Goal: Task Accomplishment & Management: Use online tool/utility

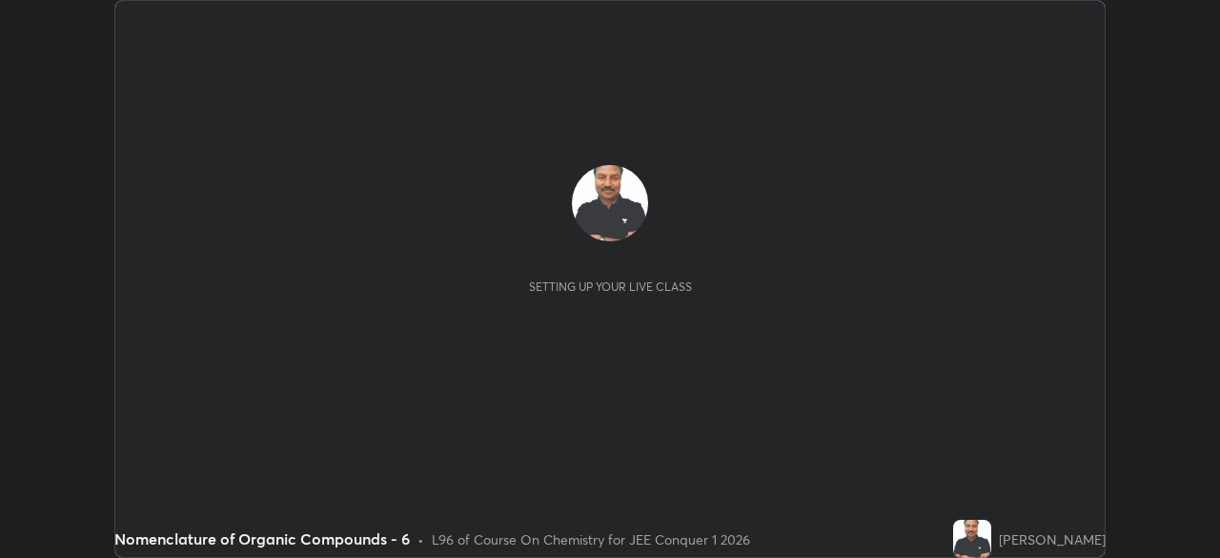
scroll to position [558, 1220]
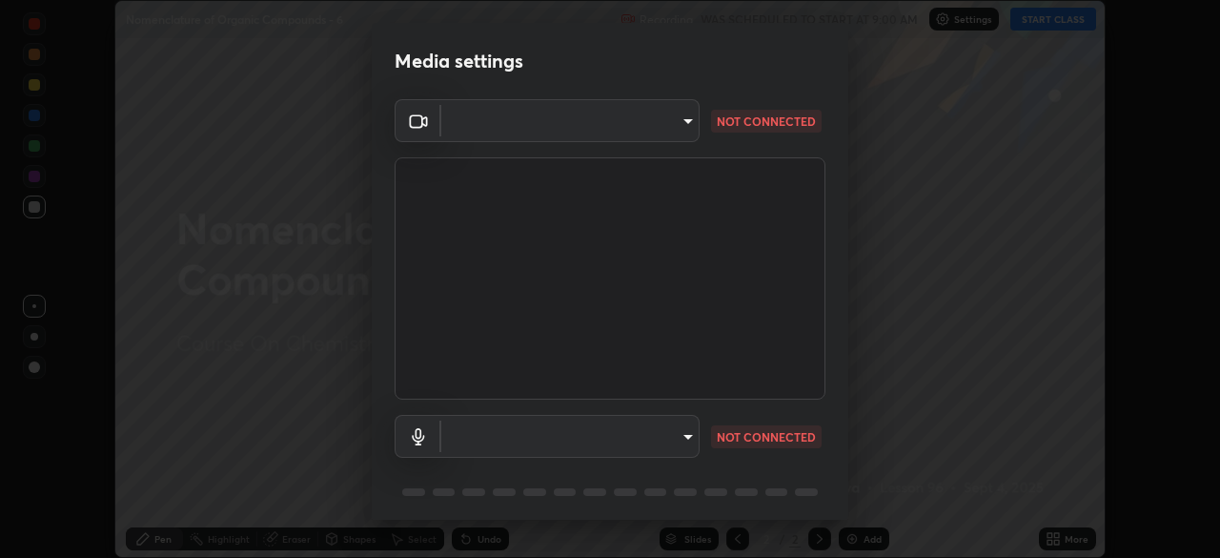
type input "5b0ce39d11be3a435715daab6ad7fa25508616855f5d18a60cdf0faa8df0ce2b"
type input "a1042adff76ea4b5505a52ff3a0232de4086f7e529f4609d60403d5288817579"
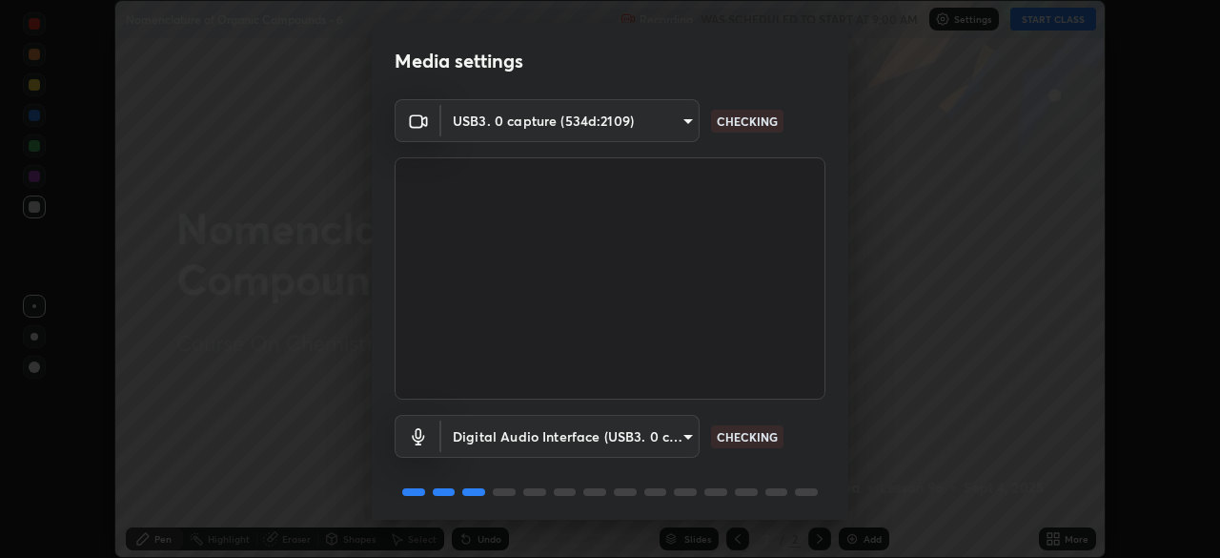
scroll to position [68, 0]
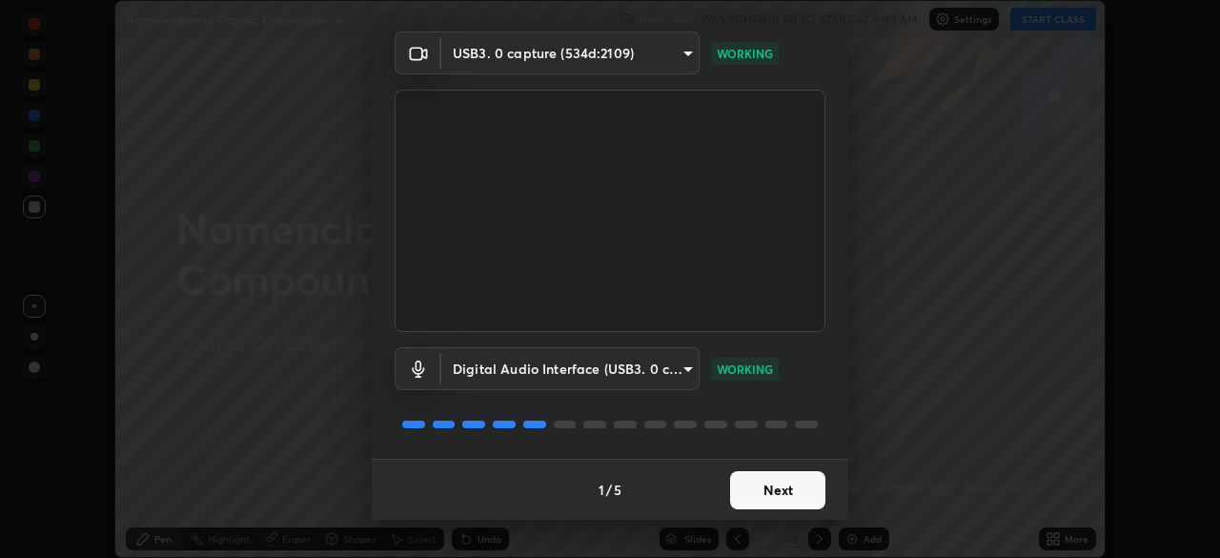
click at [766, 483] on button "Next" at bounding box center [777, 490] width 95 height 38
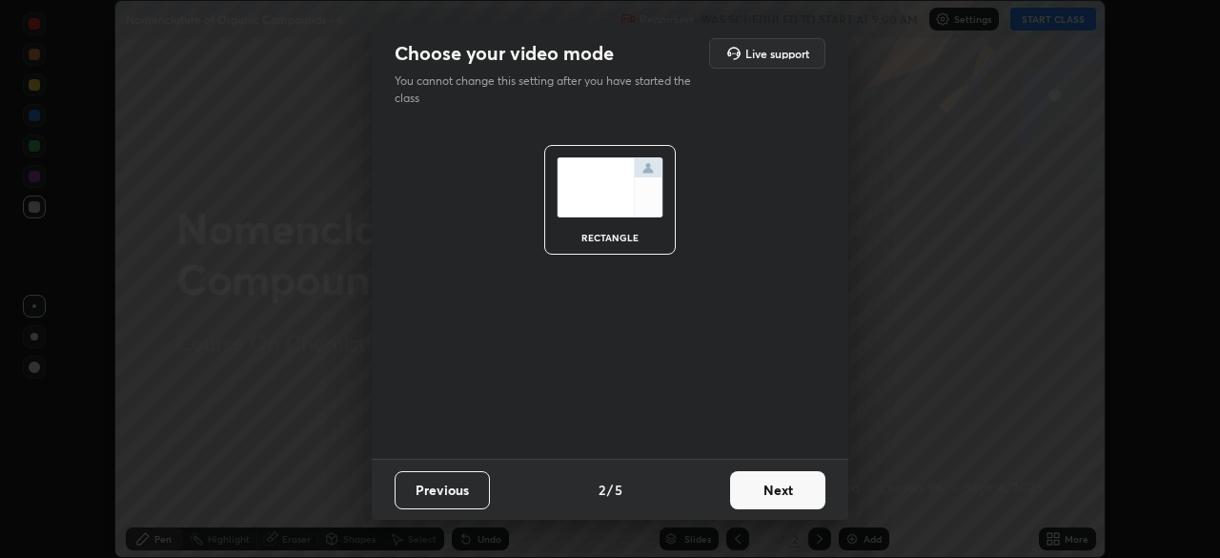
scroll to position [0, 0]
click at [773, 488] on button "Next" at bounding box center [777, 490] width 95 height 38
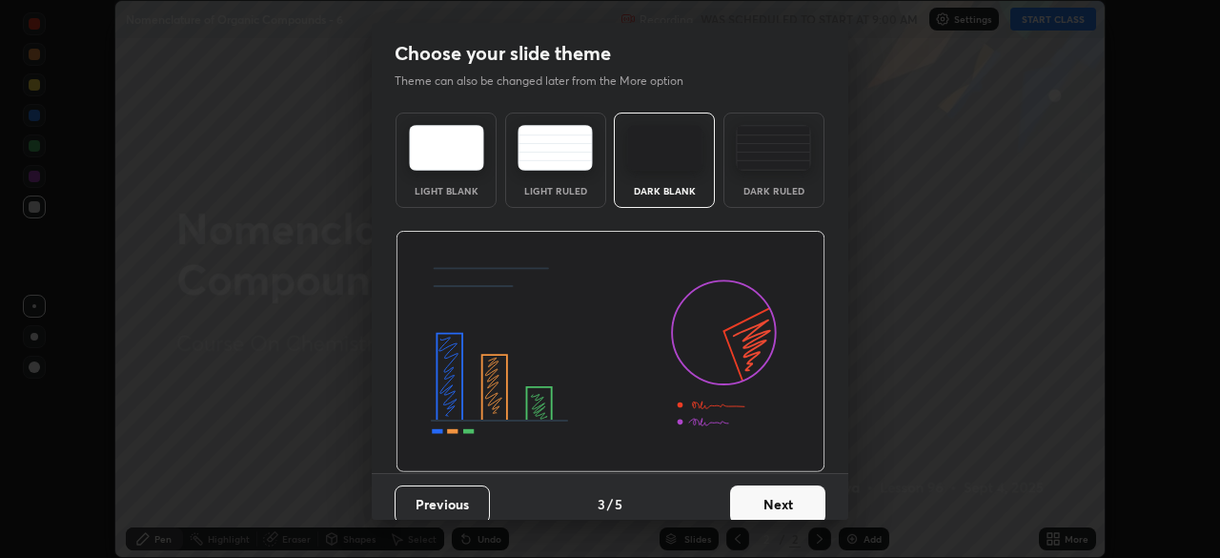
click at [771, 498] on button "Next" at bounding box center [777, 504] width 95 height 38
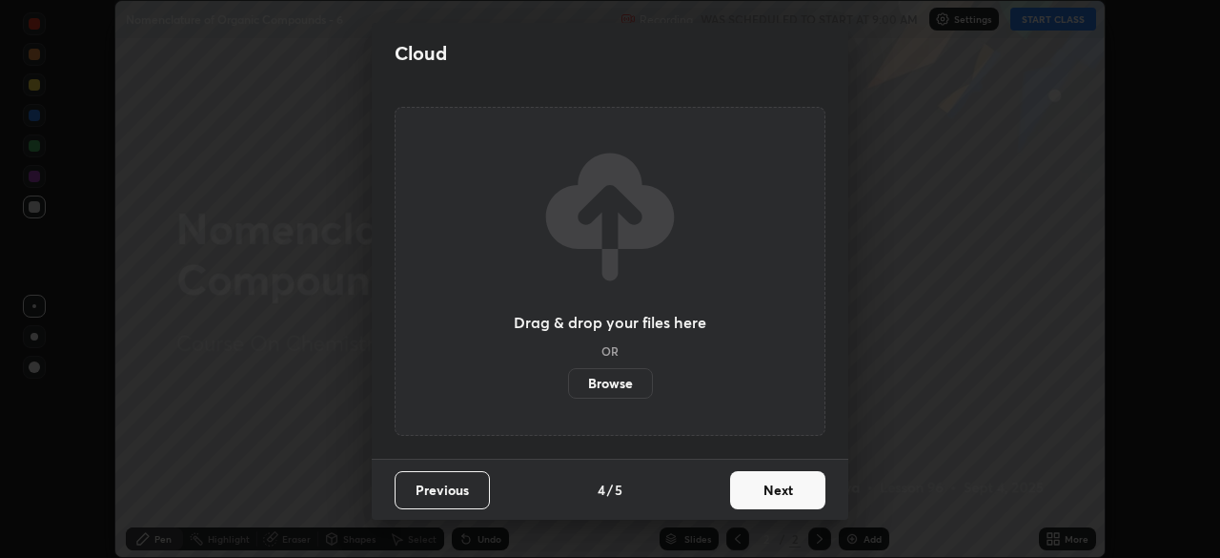
click at [776, 491] on button "Next" at bounding box center [777, 490] width 95 height 38
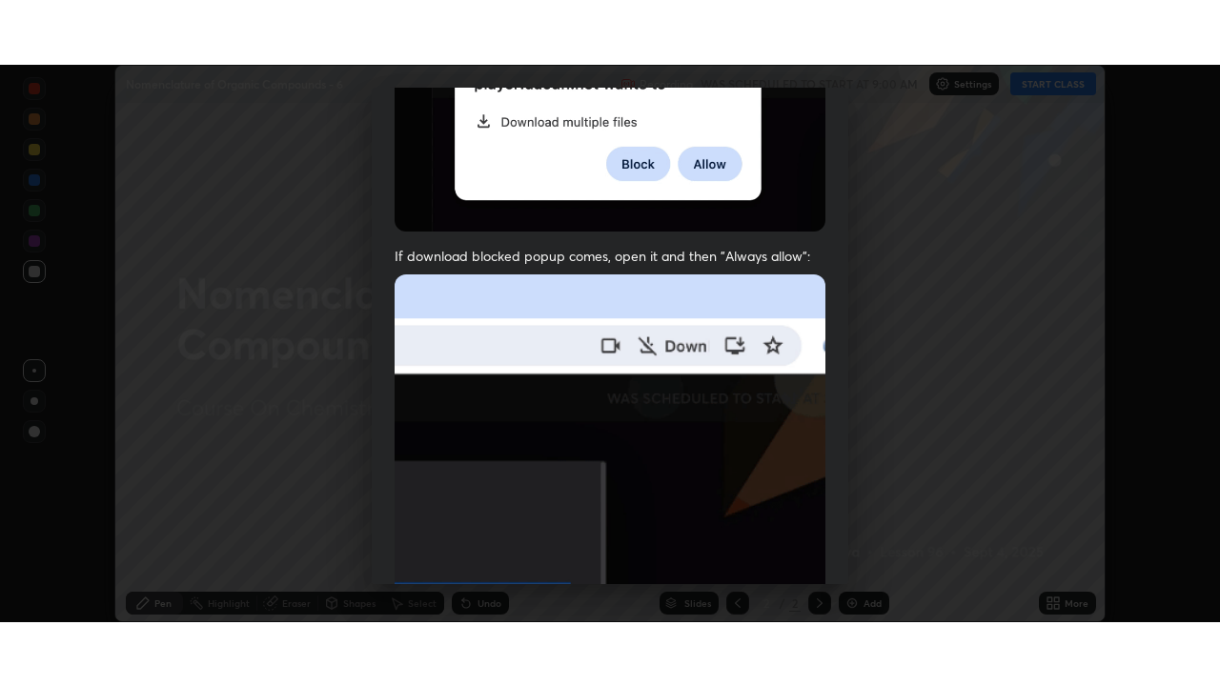
scroll to position [457, 0]
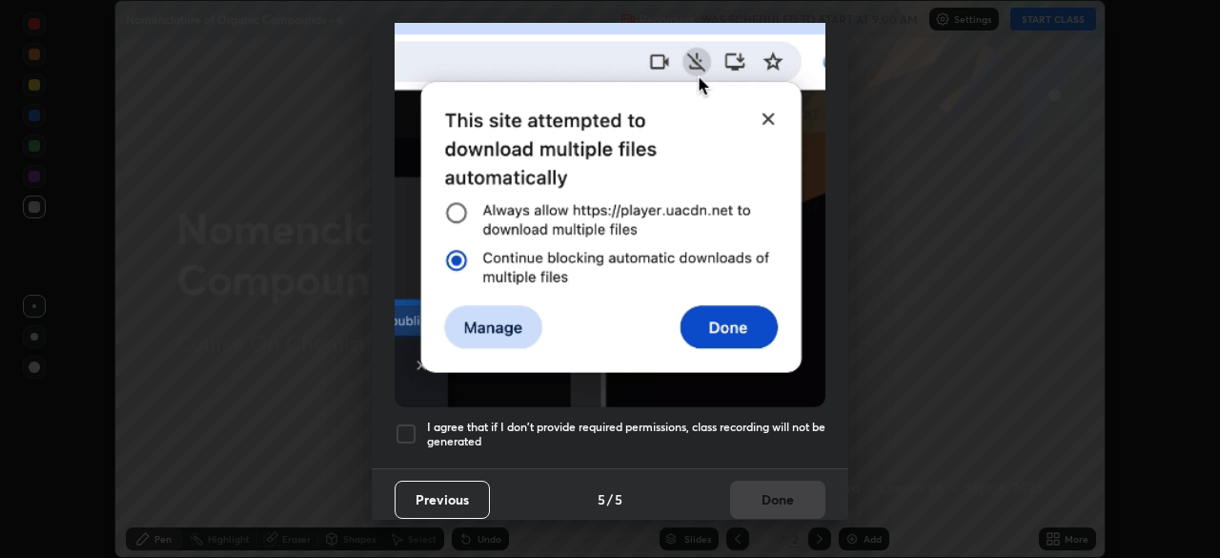
click at [407, 426] on div at bounding box center [406, 433] width 23 height 23
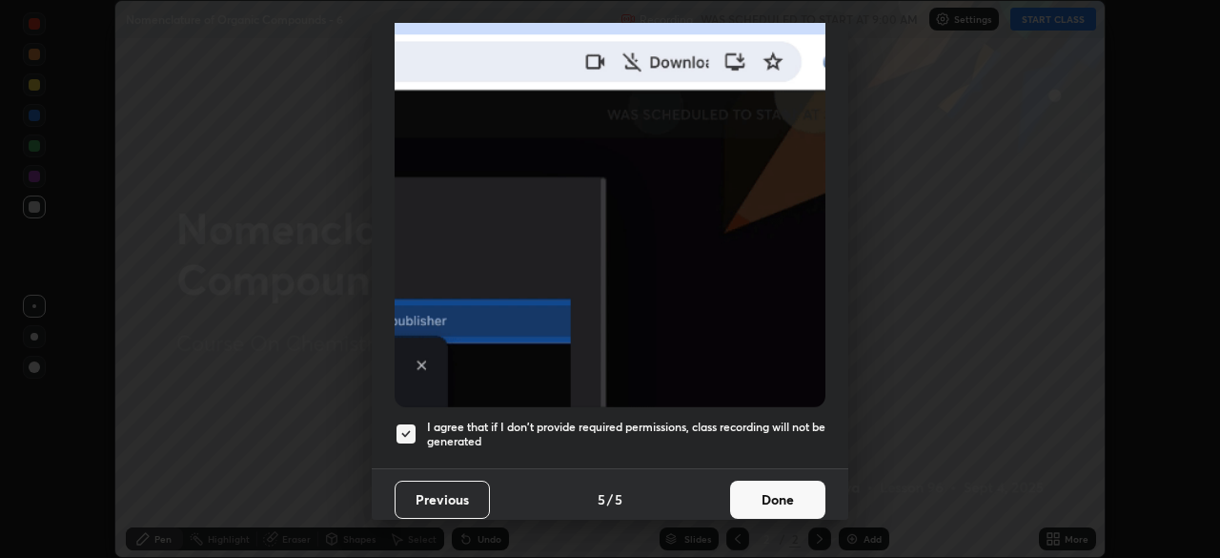
click at [763, 491] on button "Done" at bounding box center [777, 500] width 95 height 38
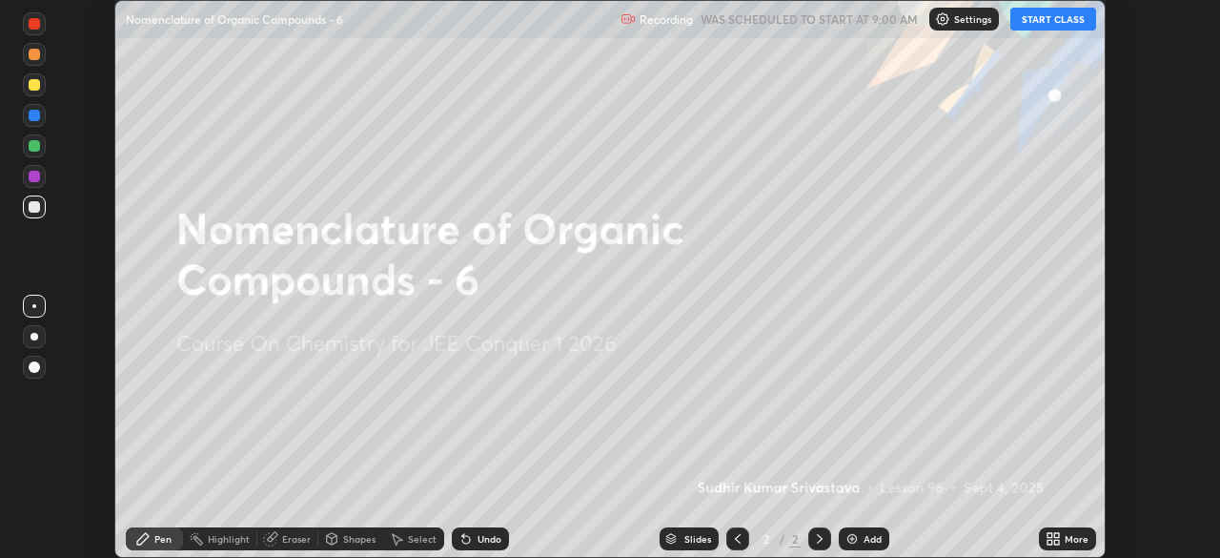
click at [1057, 539] on icon at bounding box center [1053, 538] width 15 height 15
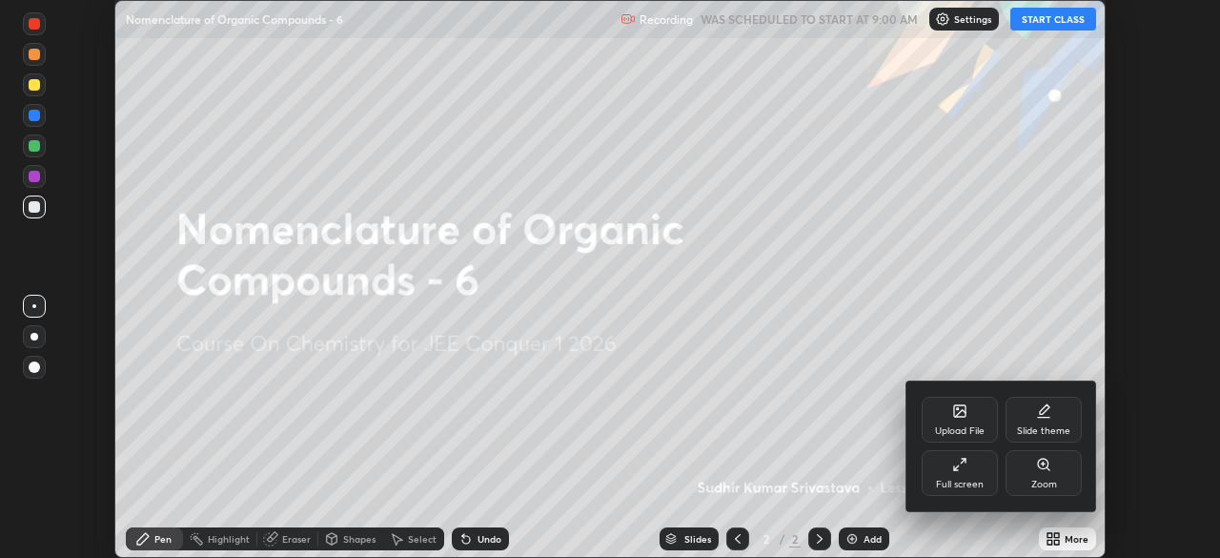
click at [970, 477] on div "Full screen" at bounding box center [960, 473] width 76 height 46
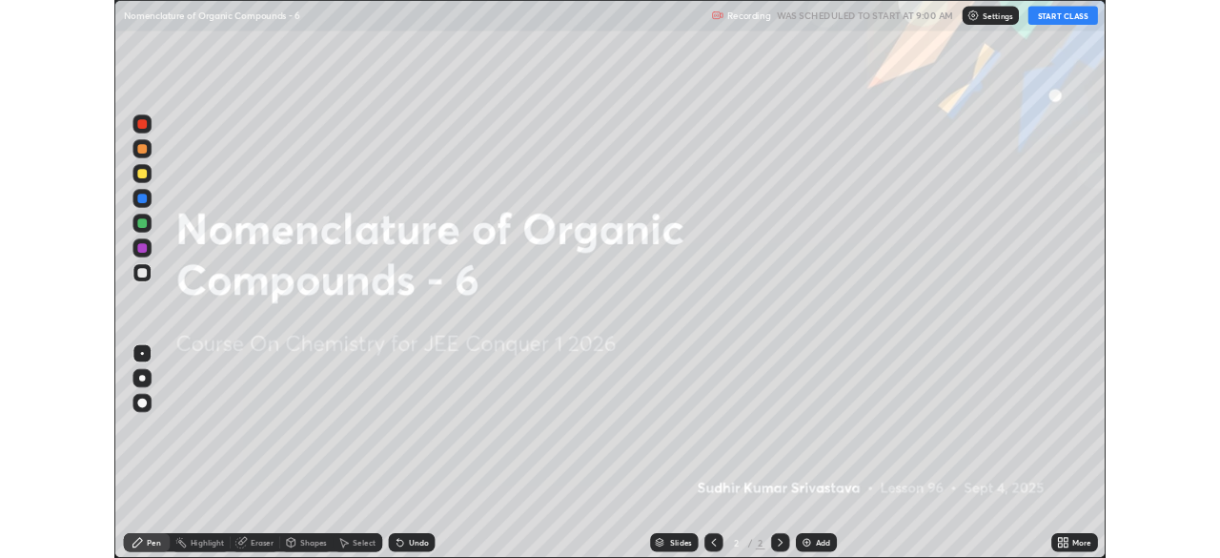
scroll to position [686, 1220]
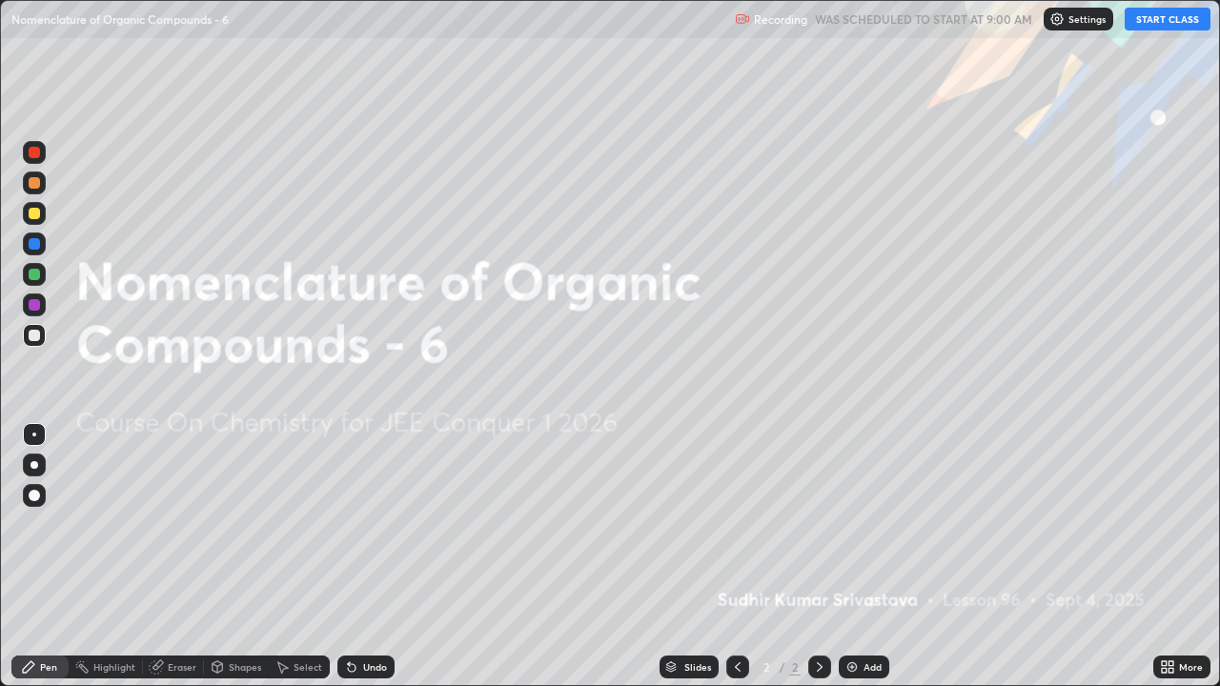
click at [1173, 21] on button "START CLASS" at bounding box center [1168, 19] width 86 height 23
click at [871, 557] on div "Add" at bounding box center [864, 667] width 51 height 23
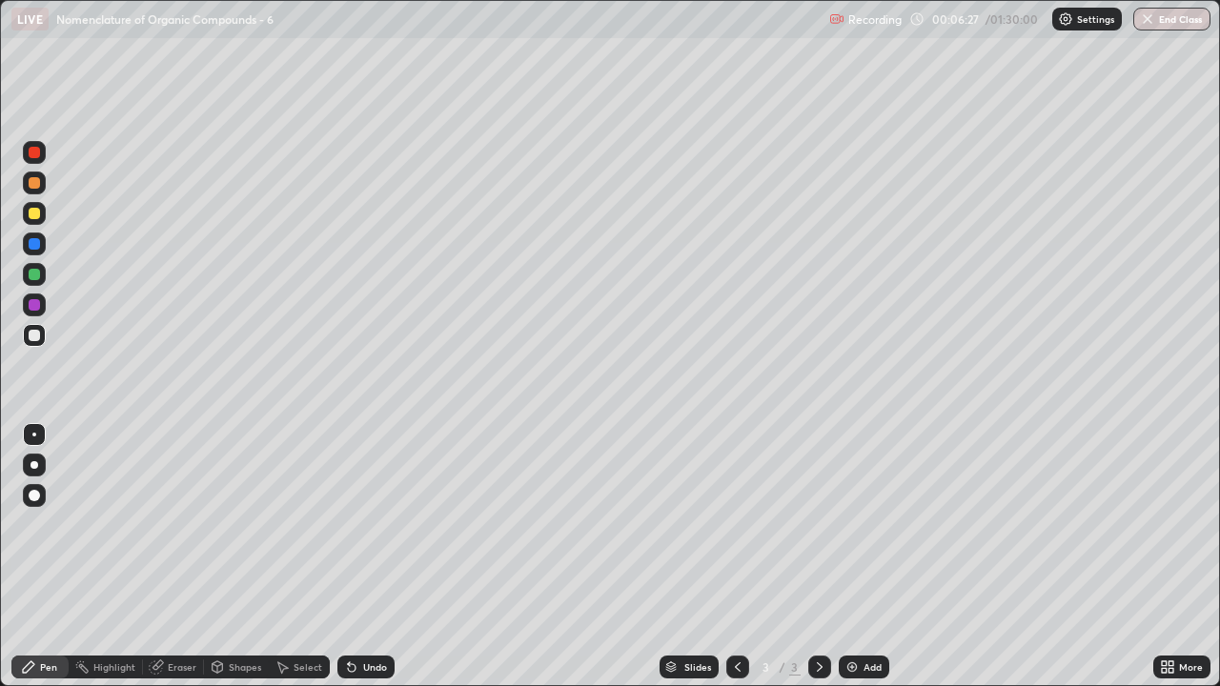
click at [866, 557] on div "Add" at bounding box center [864, 667] width 51 height 23
click at [163, 557] on icon at bounding box center [156, 667] width 15 height 15
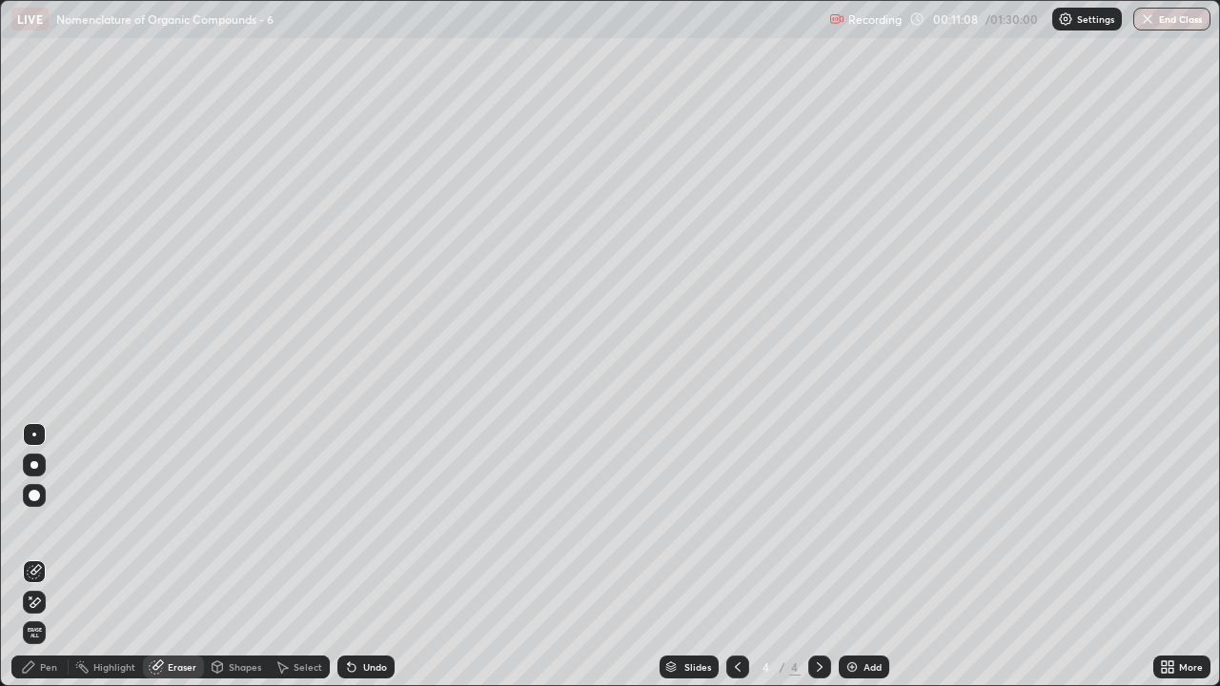
click at [44, 557] on div "Pen" at bounding box center [48, 668] width 17 height 10
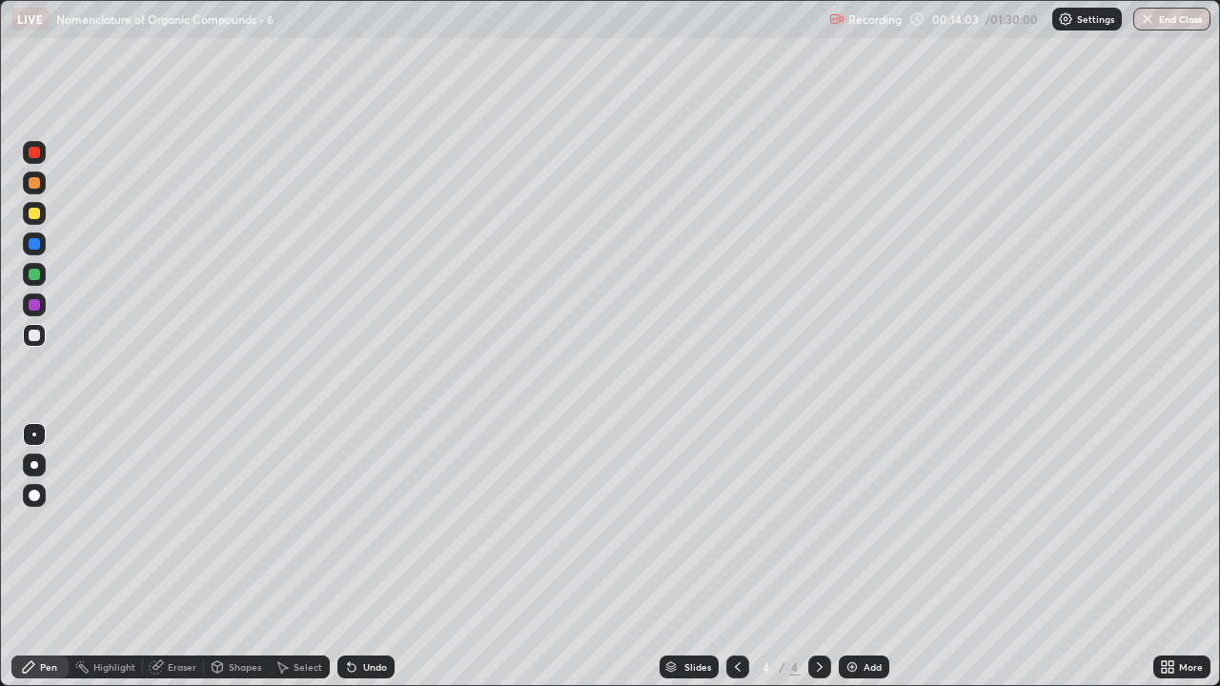
click at [863, 557] on div "Slides 4 / 4 Add" at bounding box center [774, 667] width 759 height 38
click at [867, 557] on div "Add" at bounding box center [864, 667] width 51 height 23
click at [52, 557] on div "Pen" at bounding box center [48, 668] width 17 height 10
click at [176, 557] on div "Eraser" at bounding box center [182, 668] width 29 height 10
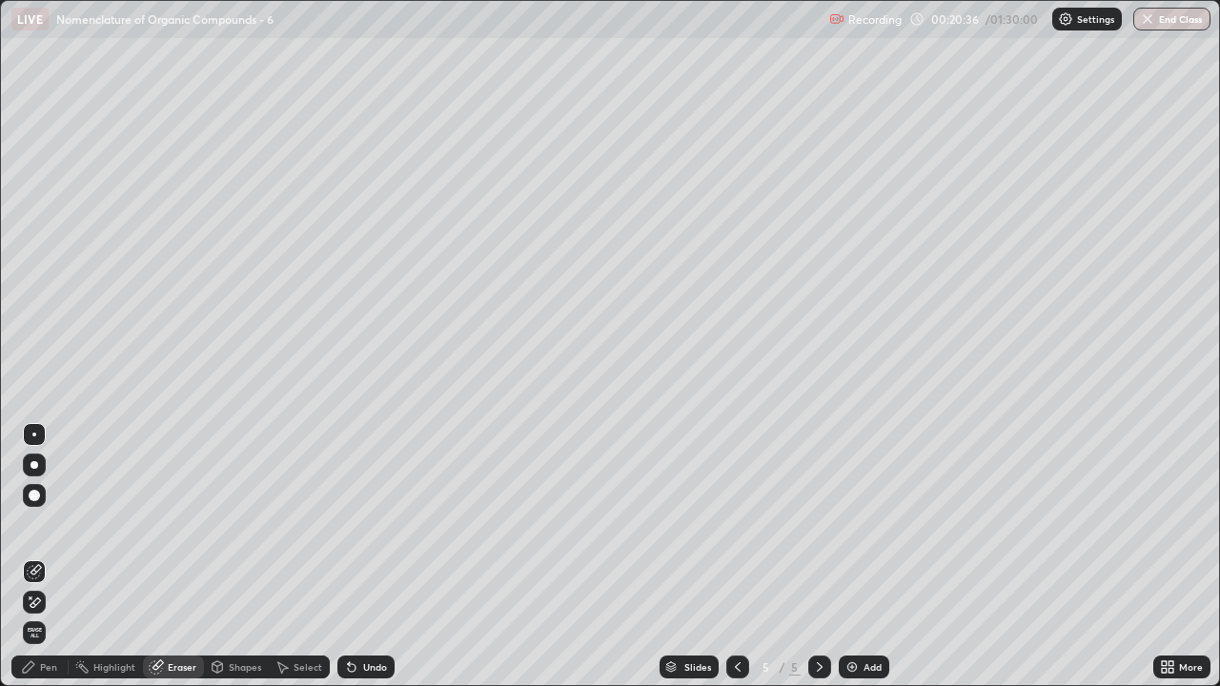
click at [170, 557] on div "Eraser" at bounding box center [182, 668] width 29 height 10
click at [49, 557] on div "Pen" at bounding box center [48, 668] width 17 height 10
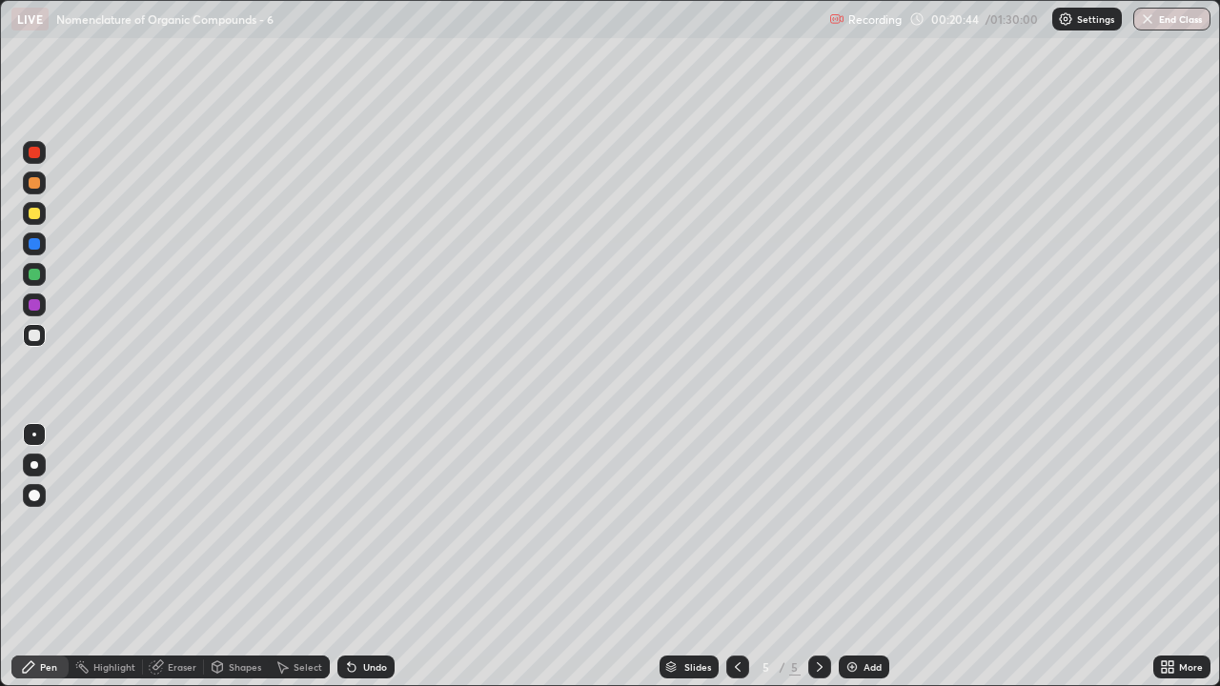
click at [52, 557] on div "Pen" at bounding box center [48, 668] width 17 height 10
click at [187, 557] on div "Eraser" at bounding box center [182, 668] width 29 height 10
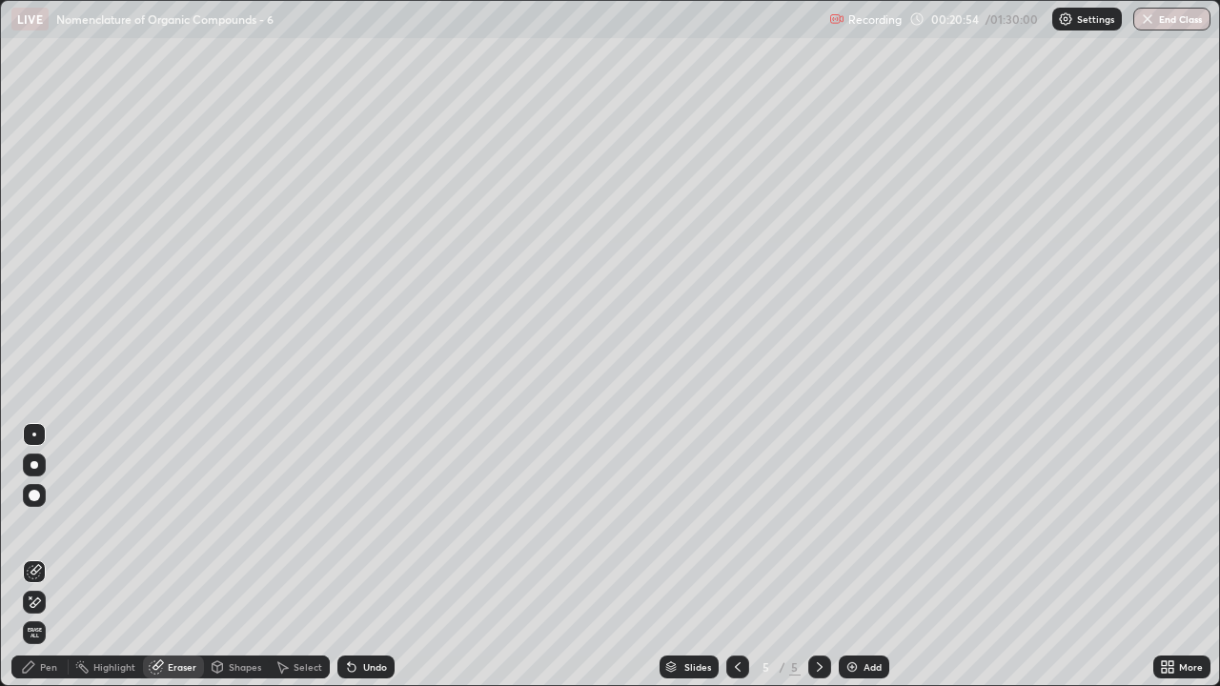
click at [55, 557] on div "Pen" at bounding box center [48, 668] width 17 height 10
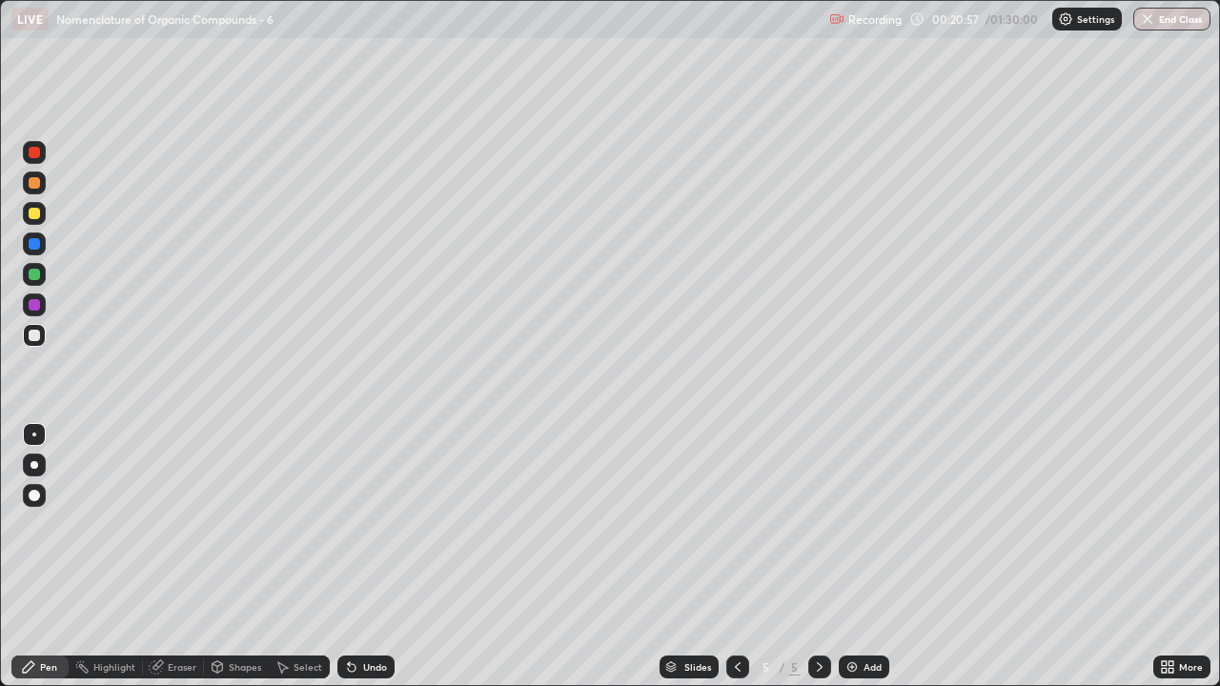
click at [32, 333] on div at bounding box center [34, 335] width 11 height 11
click at [32, 339] on div at bounding box center [34, 335] width 11 height 11
click at [35, 334] on div at bounding box center [34, 335] width 11 height 11
click at [33, 336] on div at bounding box center [34, 335] width 11 height 11
click at [818, 557] on icon at bounding box center [819, 667] width 15 height 15
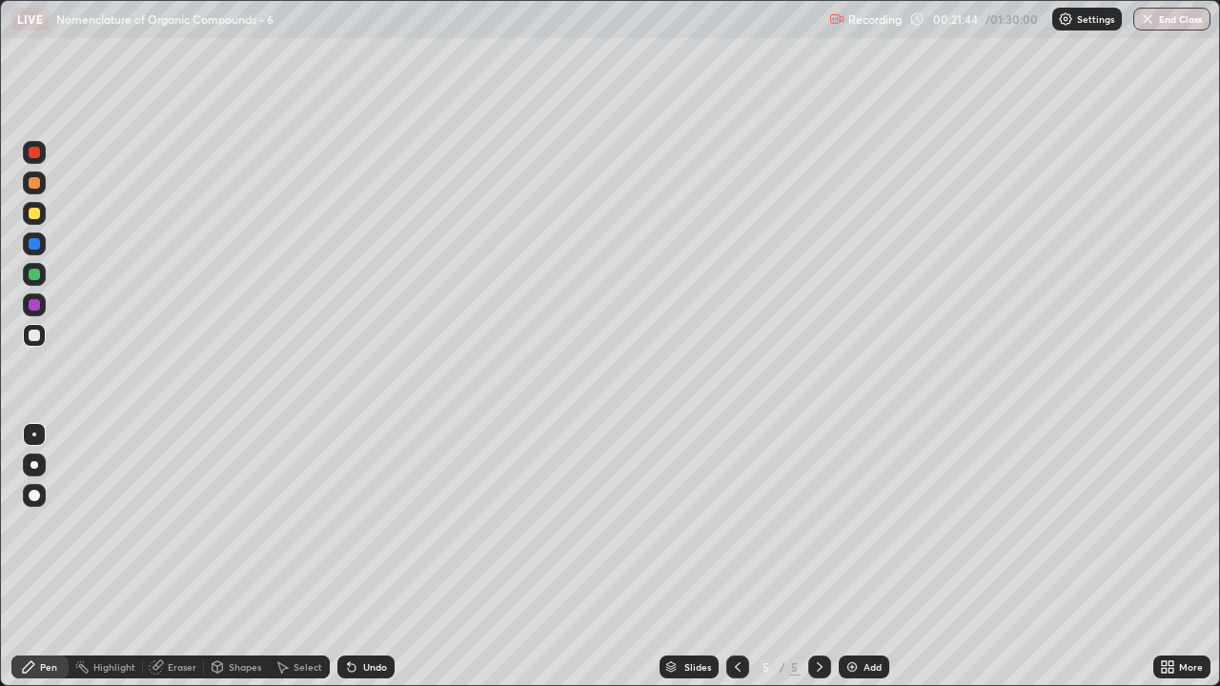
click at [822, 557] on div at bounding box center [820, 667] width 23 height 23
click at [820, 557] on icon at bounding box center [819, 667] width 15 height 15
click at [871, 557] on div "Add" at bounding box center [873, 668] width 18 height 10
click at [736, 557] on icon at bounding box center [737, 667] width 15 height 15
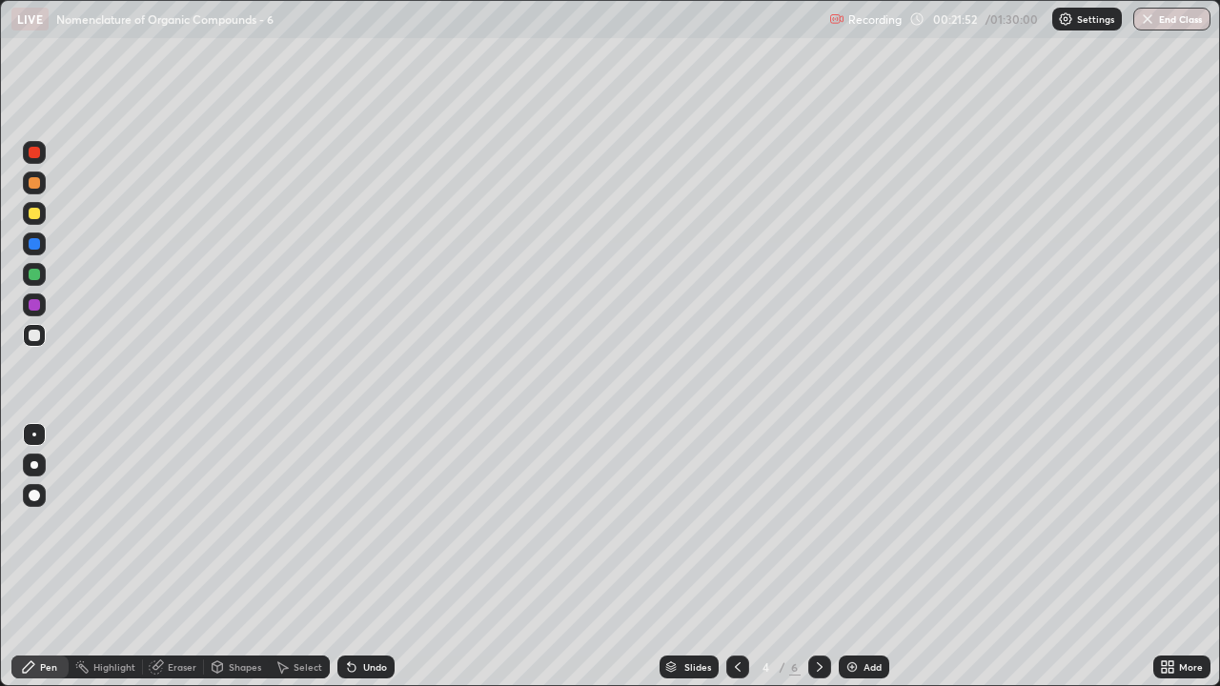
click at [815, 557] on icon at bounding box center [819, 667] width 15 height 15
click at [184, 557] on div "Eraser" at bounding box center [182, 668] width 29 height 10
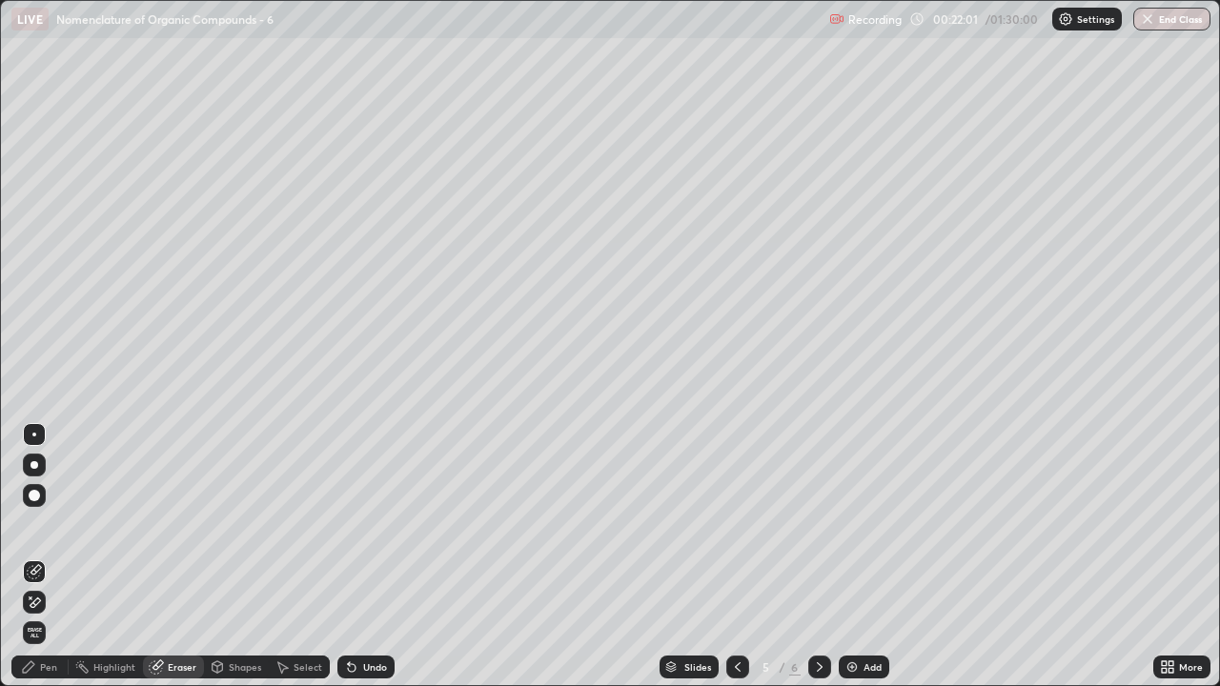
click at [46, 557] on div "Pen" at bounding box center [48, 668] width 17 height 10
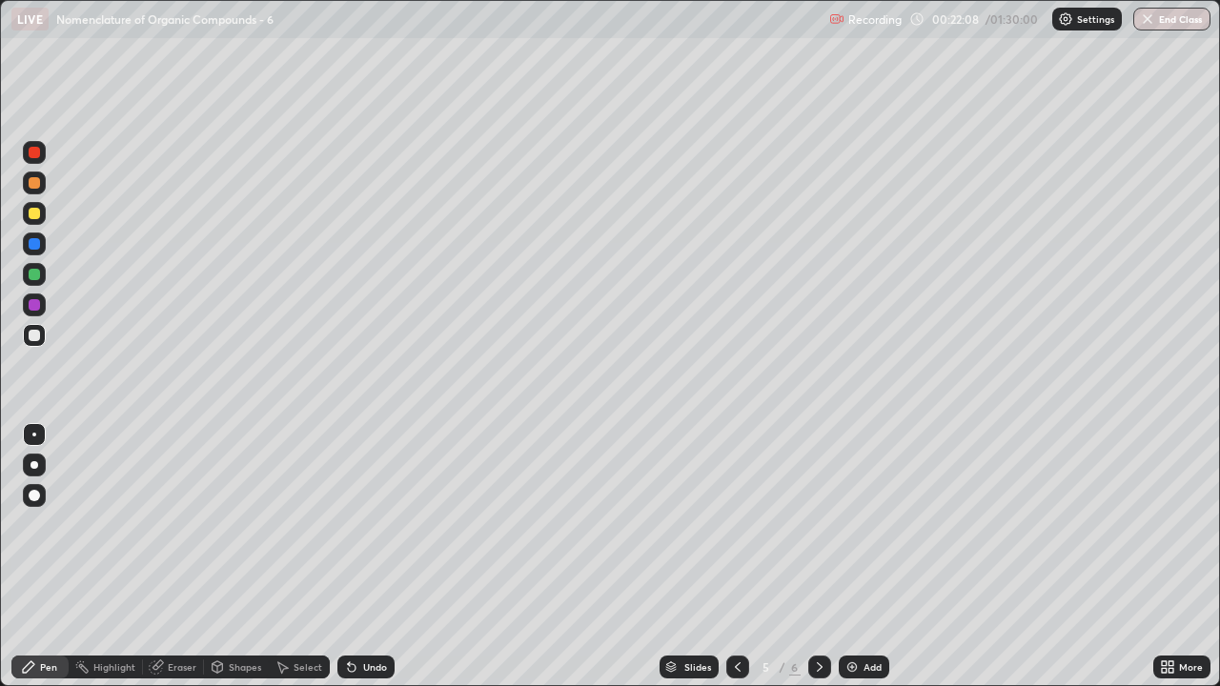
click at [47, 557] on div "Pen" at bounding box center [39, 667] width 57 height 23
click at [182, 557] on div "Eraser" at bounding box center [182, 668] width 29 height 10
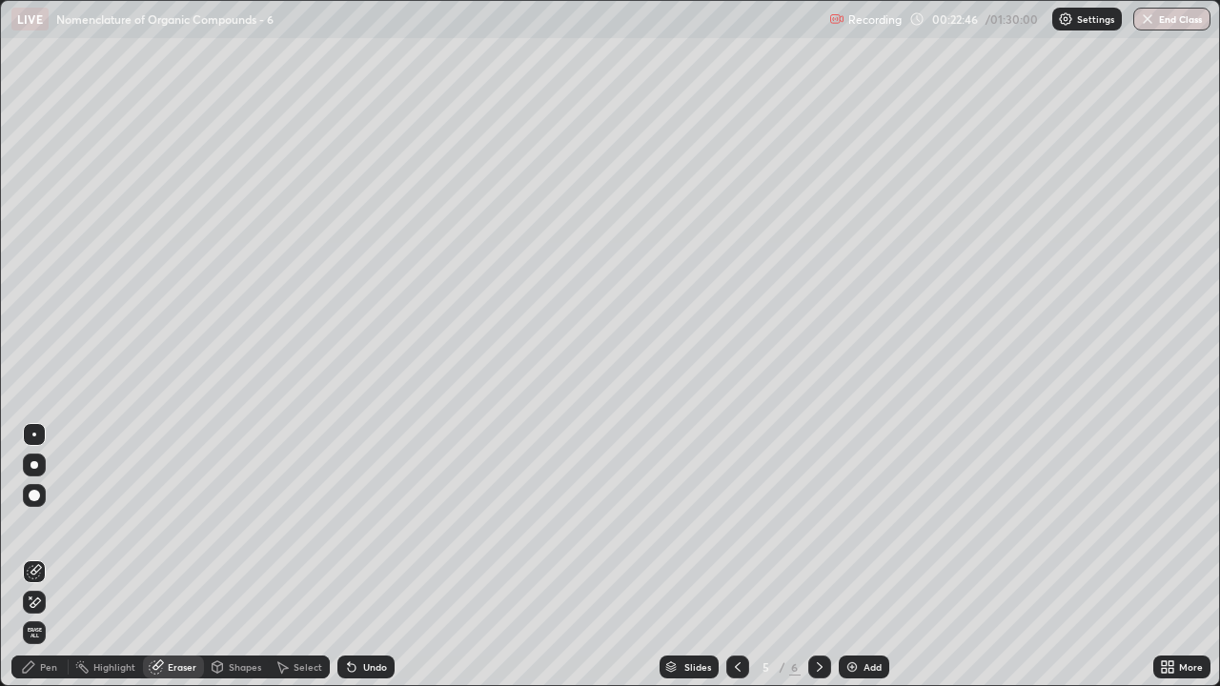
click at [36, 438] on div at bounding box center [34, 434] width 23 height 23
click at [34, 435] on div at bounding box center [34, 435] width 4 height 4
click at [1164, 557] on icon at bounding box center [1164, 670] width 5 height 5
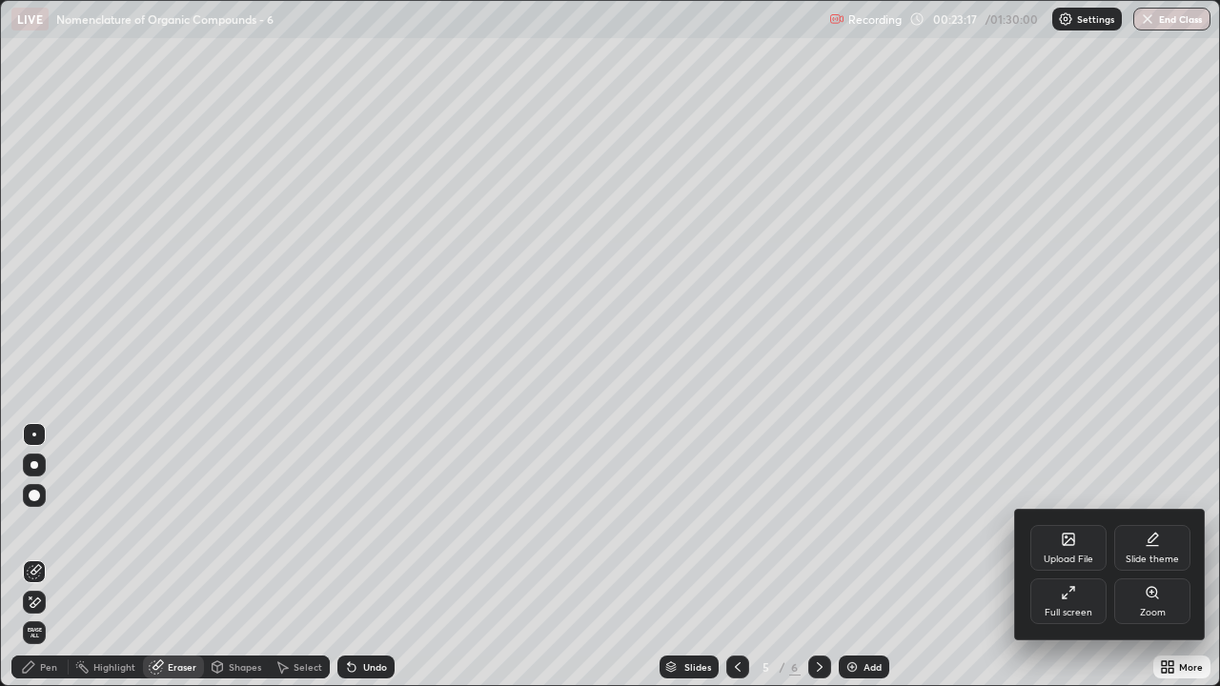
click at [1064, 557] on div "Full screen" at bounding box center [1069, 613] width 48 height 10
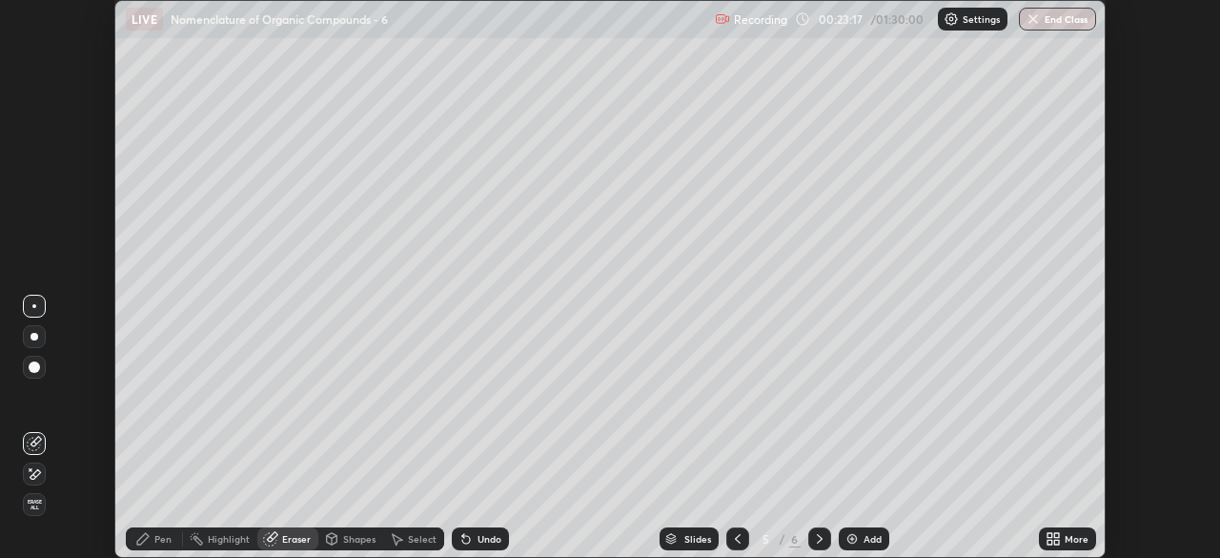
scroll to position [94788, 94125]
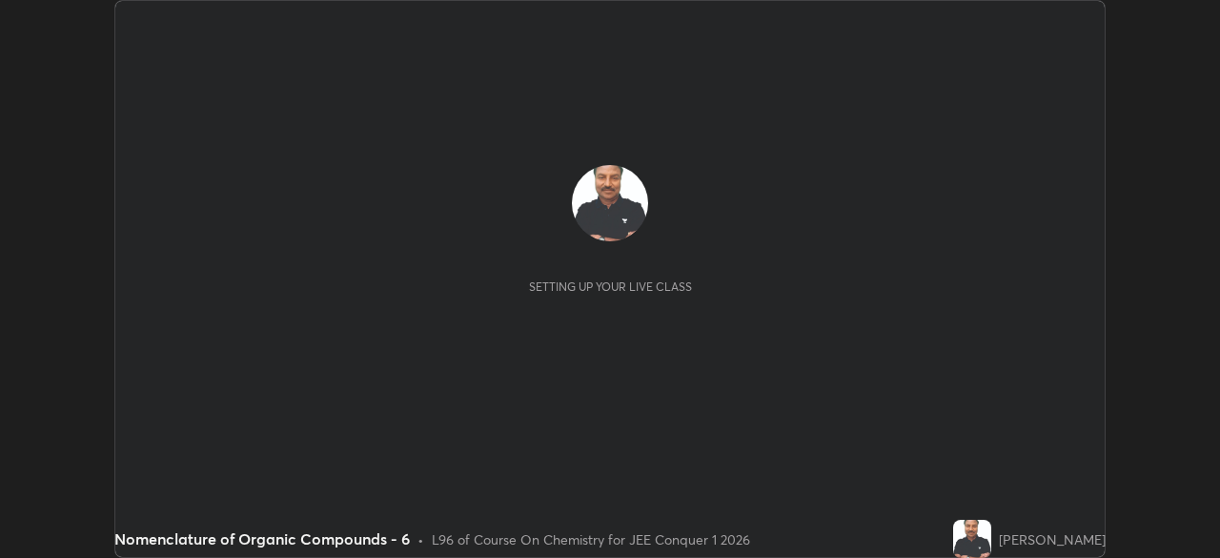
scroll to position [558, 1219]
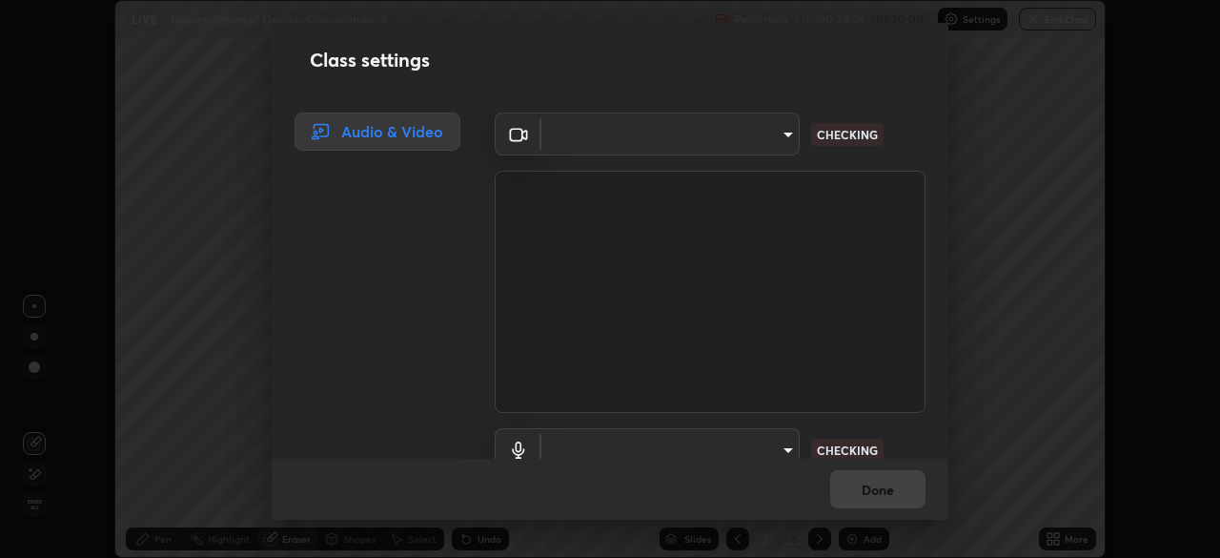
type input "5b0ce39d11be3a435715daab6ad7fa25508616855f5d18a60cdf0faa8df0ce2b"
type input "a1042adff76ea4b5505a52ff3a0232de4086f7e529f4609d60403d5288817579"
click at [1050, 538] on div "Class settings Audio & Video ​ 5b0ce39d11be3a435715daab6ad7fa25508616855f5d18a6…" at bounding box center [610, 279] width 1220 height 558
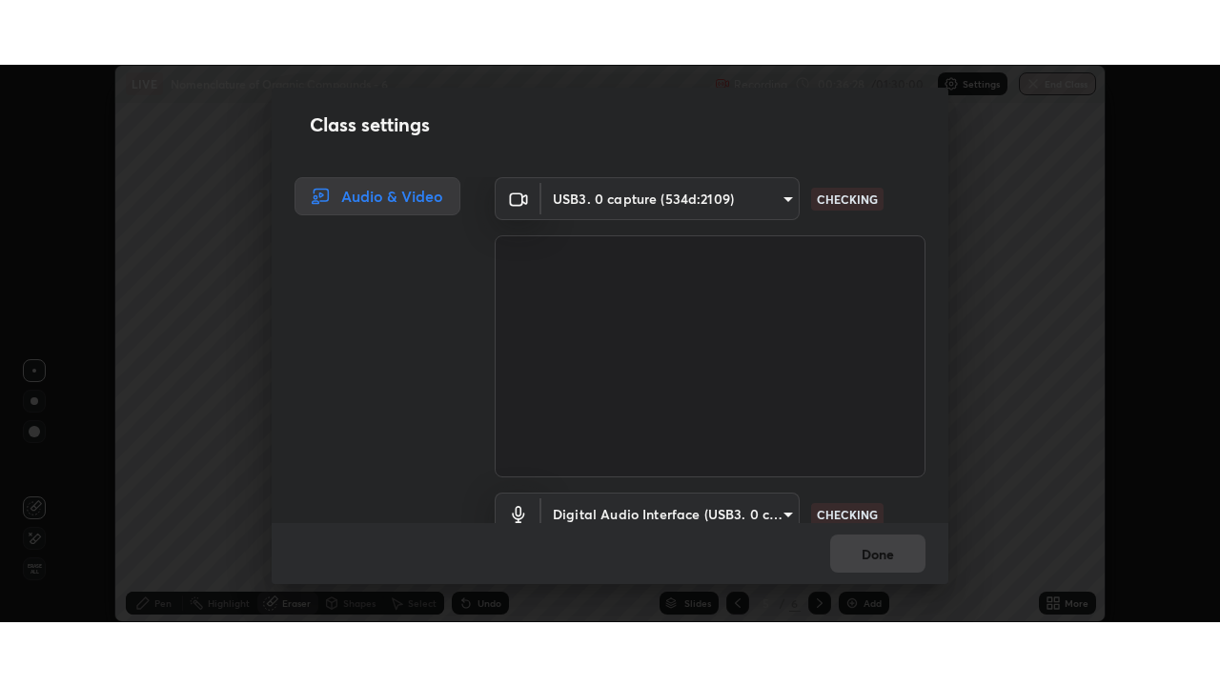
scroll to position [87, 0]
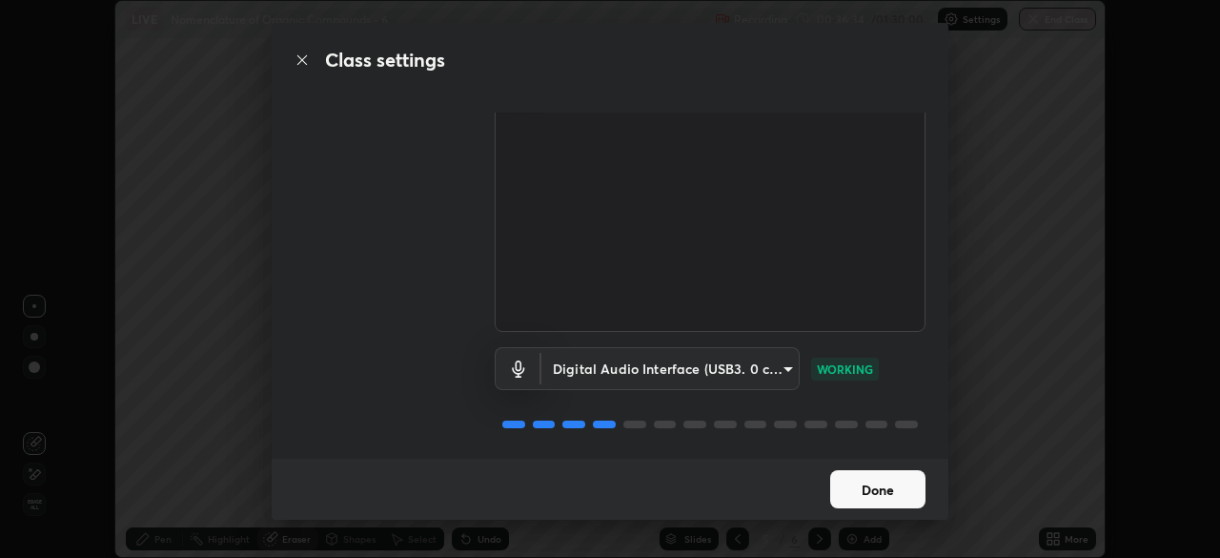
click at [893, 489] on button "Done" at bounding box center [877, 489] width 95 height 38
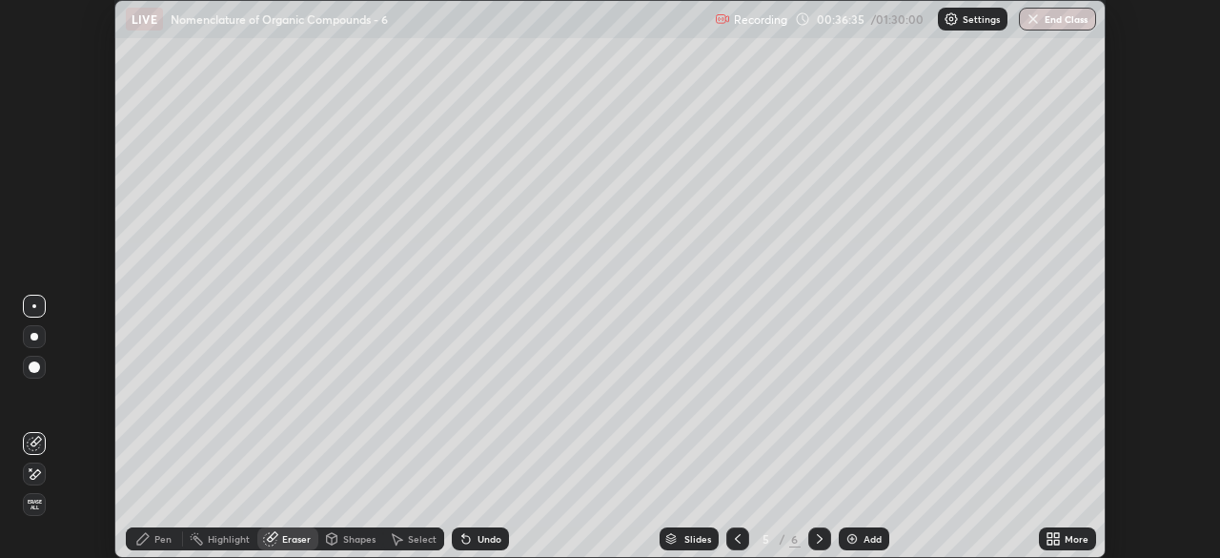
click at [1050, 535] on icon at bounding box center [1050, 535] width 5 height 5
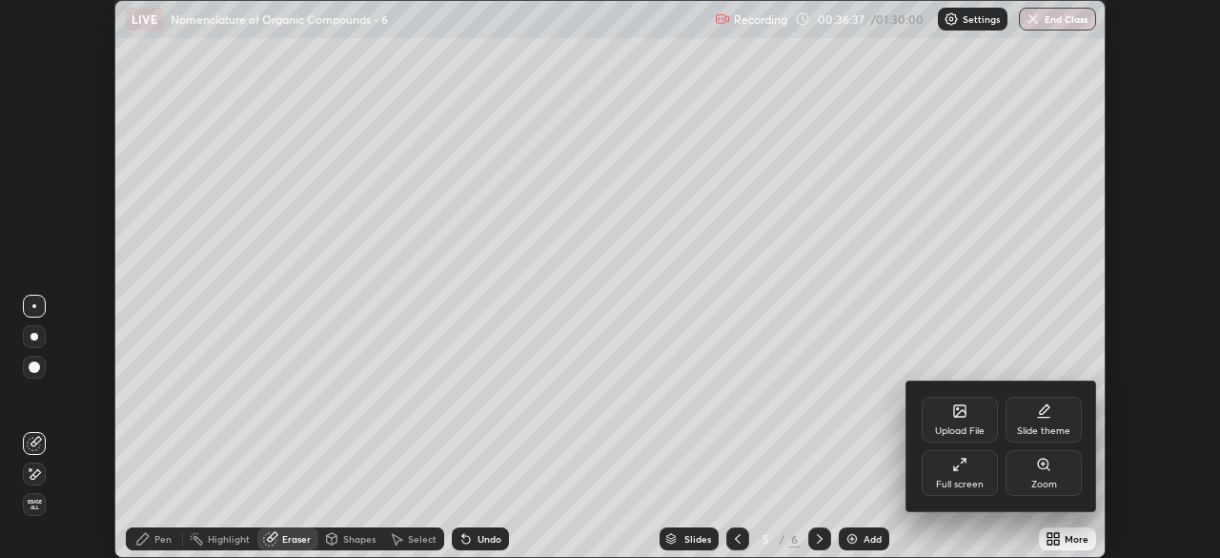
click at [965, 466] on icon at bounding box center [960, 464] width 15 height 15
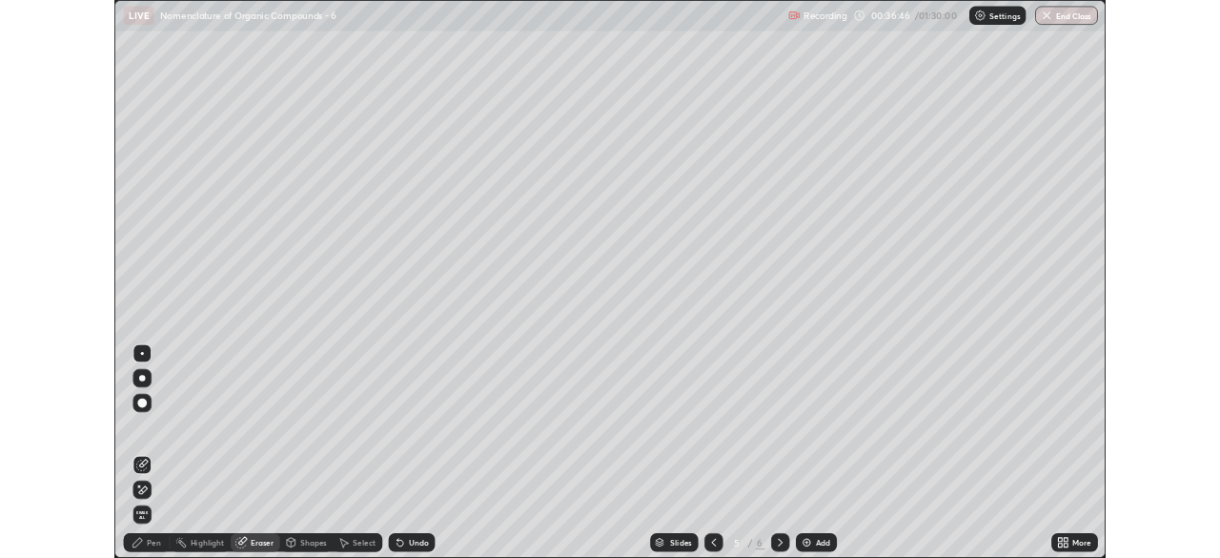
scroll to position [686, 1220]
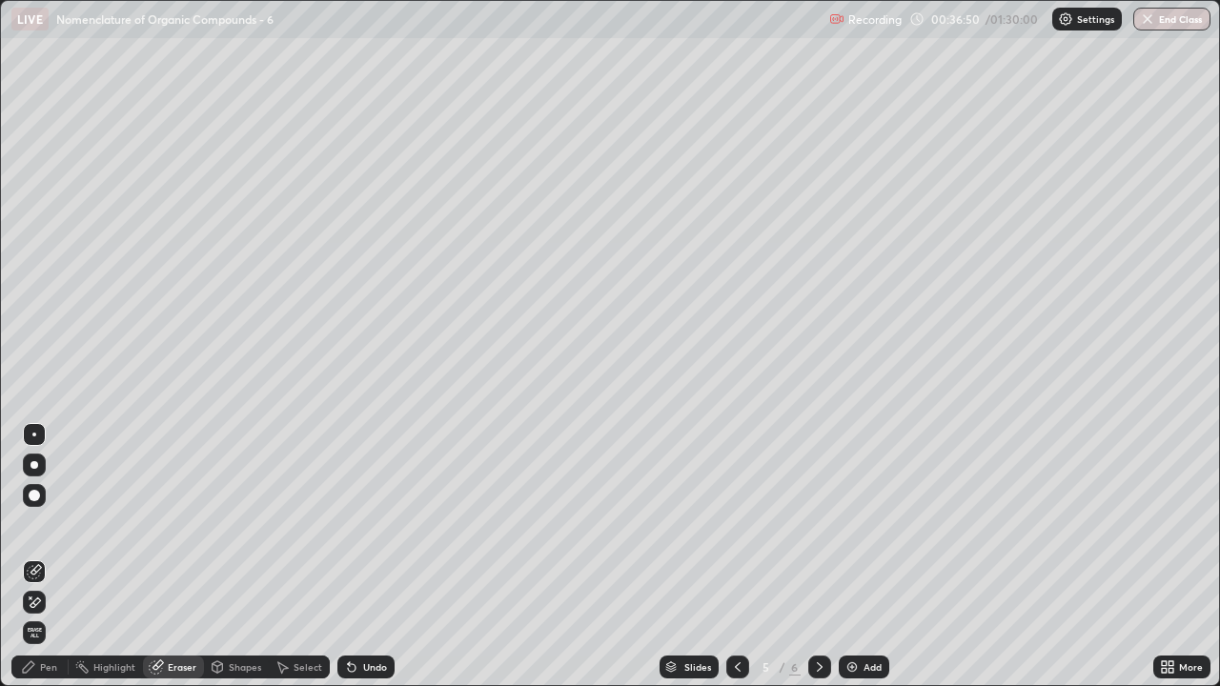
click at [45, 557] on div "Pen" at bounding box center [39, 667] width 57 height 23
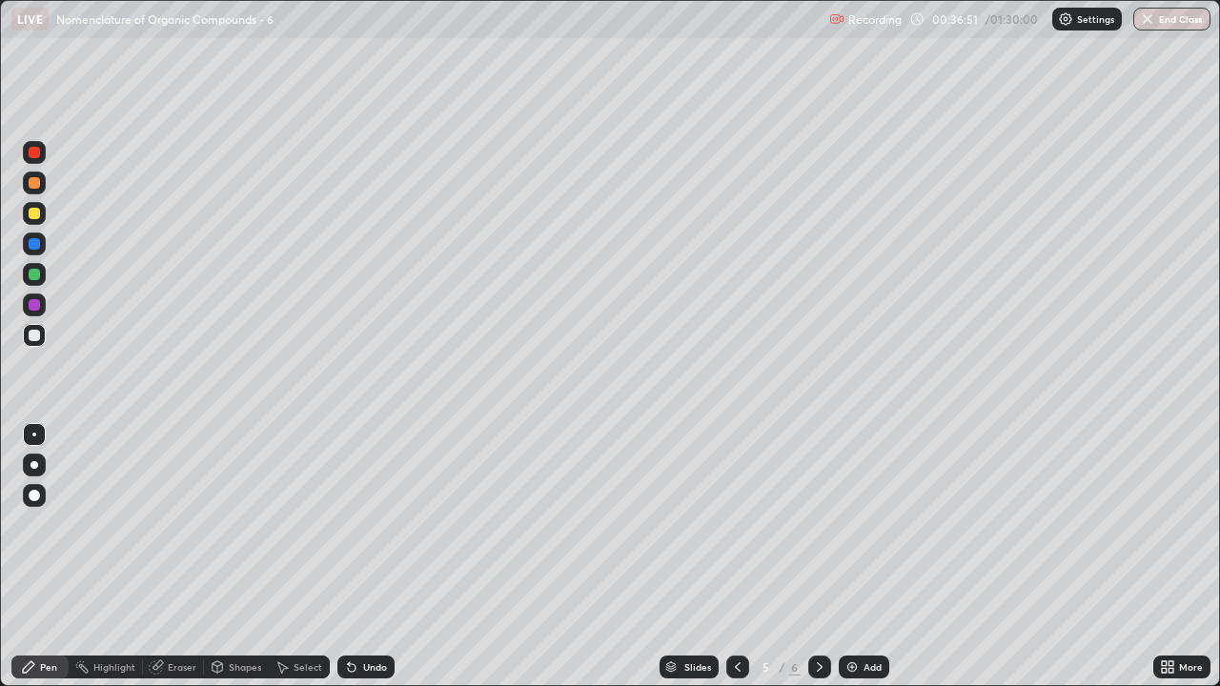
click at [34, 435] on div at bounding box center [34, 435] width 4 height 4
click at [37, 468] on div at bounding box center [34, 465] width 23 height 23
click at [30, 435] on div at bounding box center [34, 434] width 23 height 23
click at [177, 557] on div "Eraser" at bounding box center [182, 668] width 29 height 10
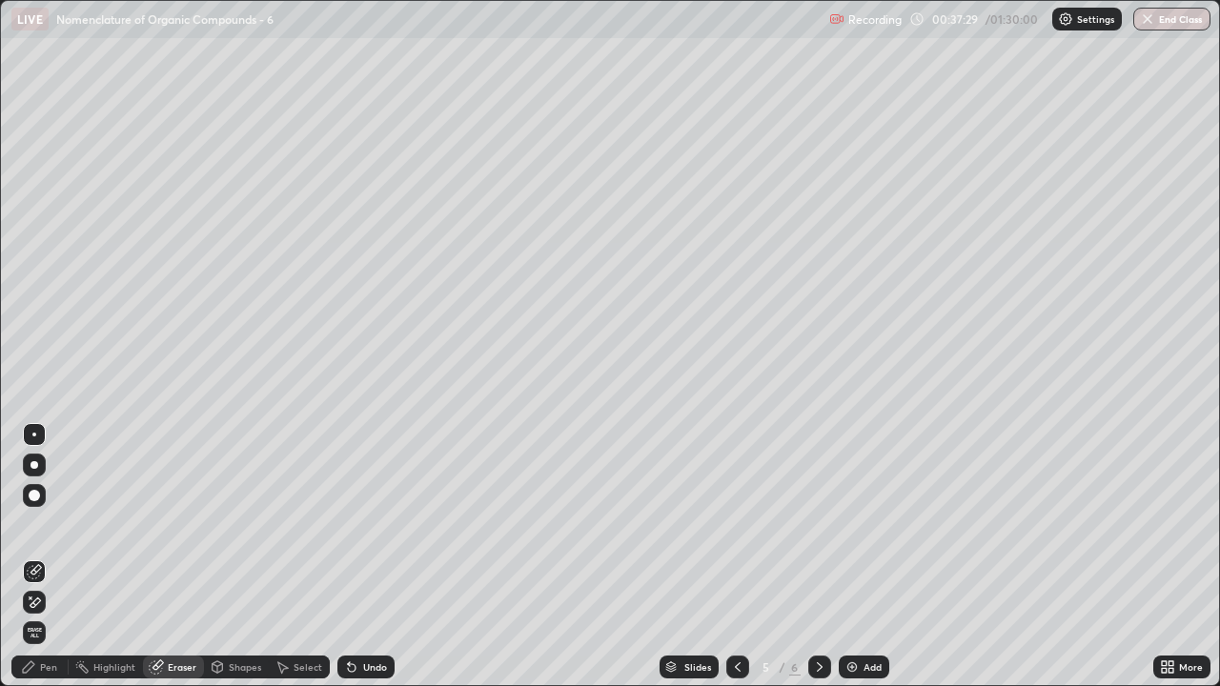
click at [52, 557] on div "Pen" at bounding box center [48, 668] width 17 height 10
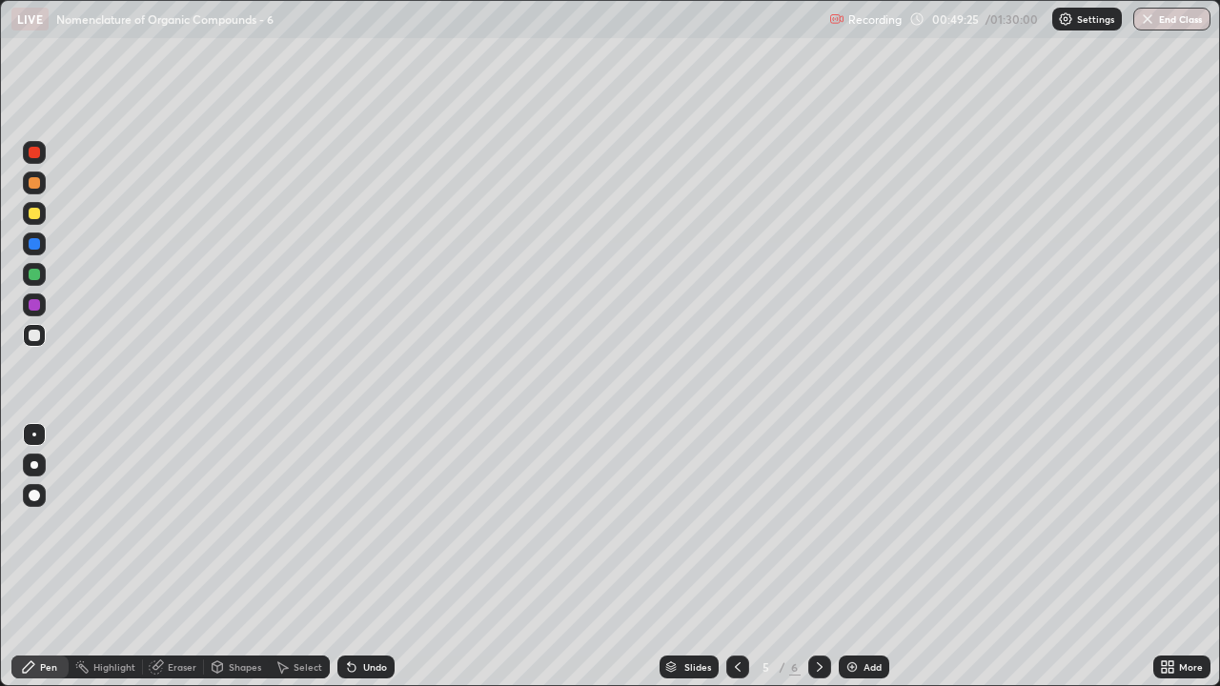
click at [876, 557] on div "Add" at bounding box center [864, 667] width 51 height 23
click at [181, 557] on div "Eraser" at bounding box center [182, 668] width 29 height 10
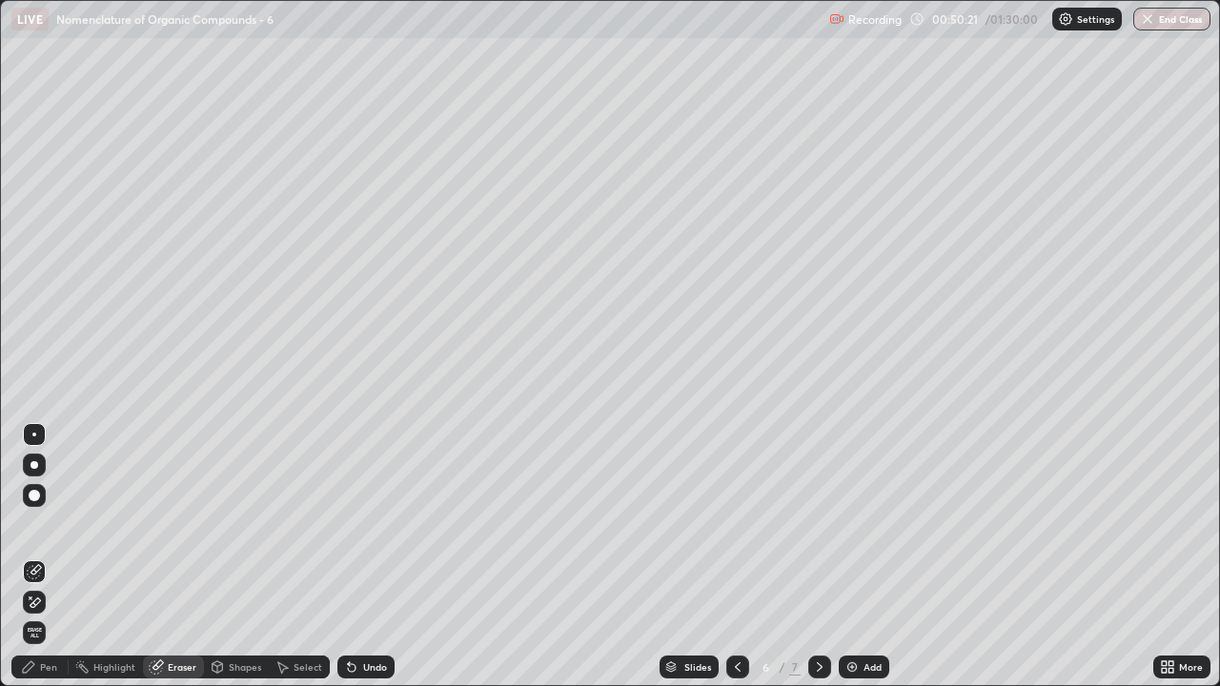
click at [58, 557] on div "Pen" at bounding box center [39, 667] width 57 height 23
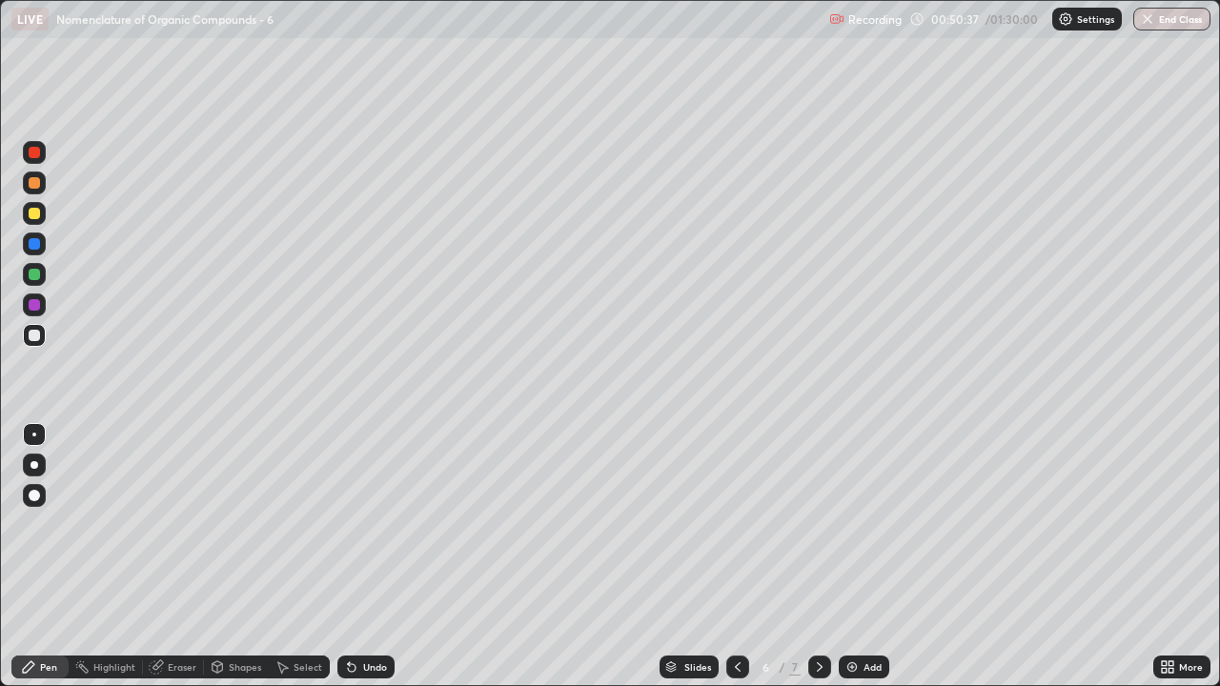
click at [177, 557] on div "Eraser" at bounding box center [182, 668] width 29 height 10
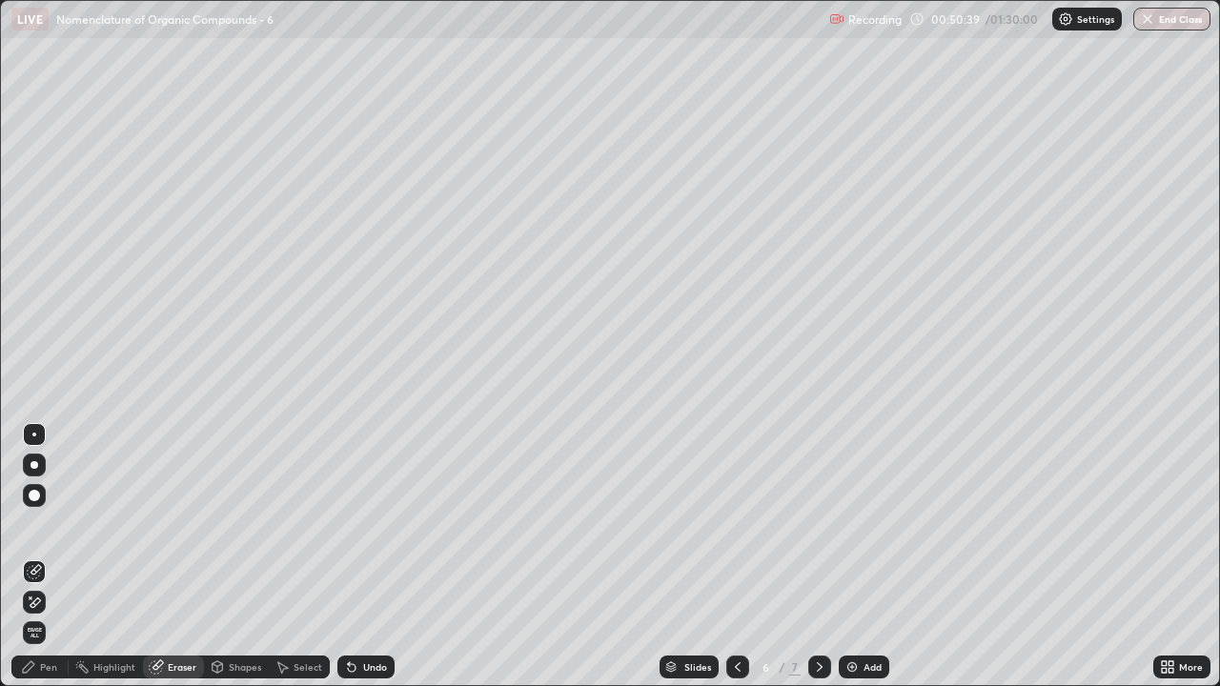
click at [61, 557] on div "Pen" at bounding box center [39, 667] width 57 height 23
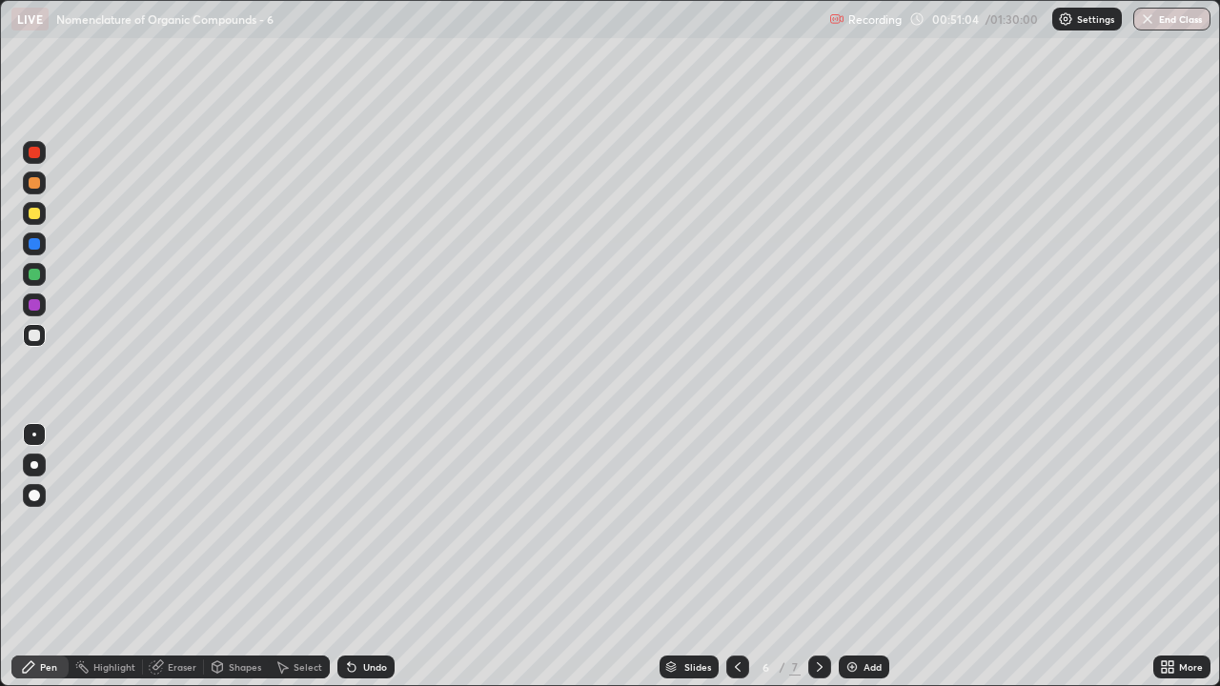
click at [191, 557] on div "Eraser" at bounding box center [182, 668] width 29 height 10
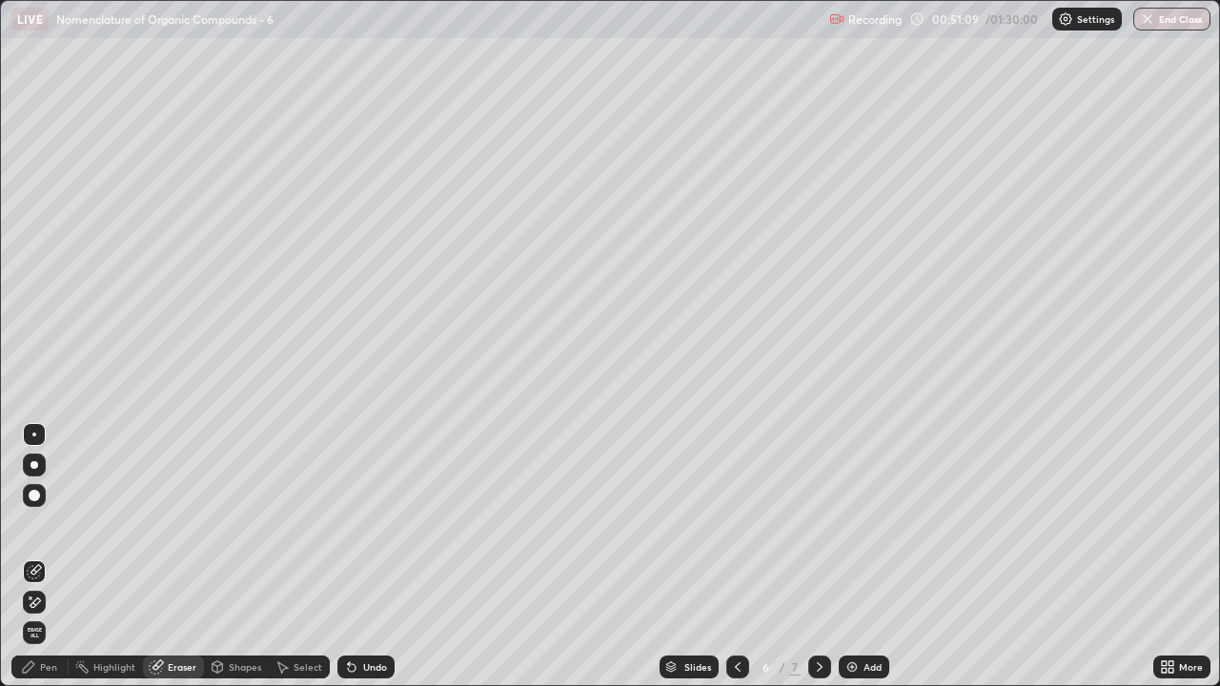
click at [51, 557] on div "Pen" at bounding box center [48, 668] width 17 height 10
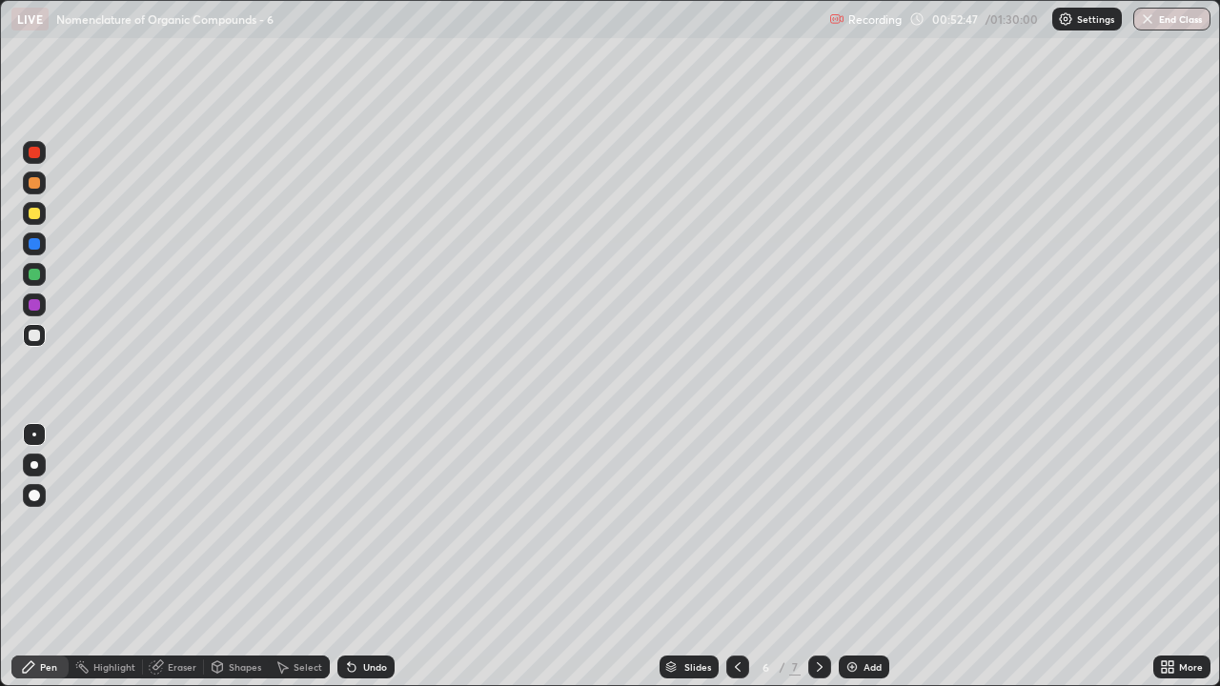
click at [876, 557] on div "Add" at bounding box center [864, 667] width 51 height 23
click at [58, 557] on div "Pen" at bounding box center [39, 667] width 57 height 23
click at [177, 557] on div "Eraser" at bounding box center [182, 668] width 29 height 10
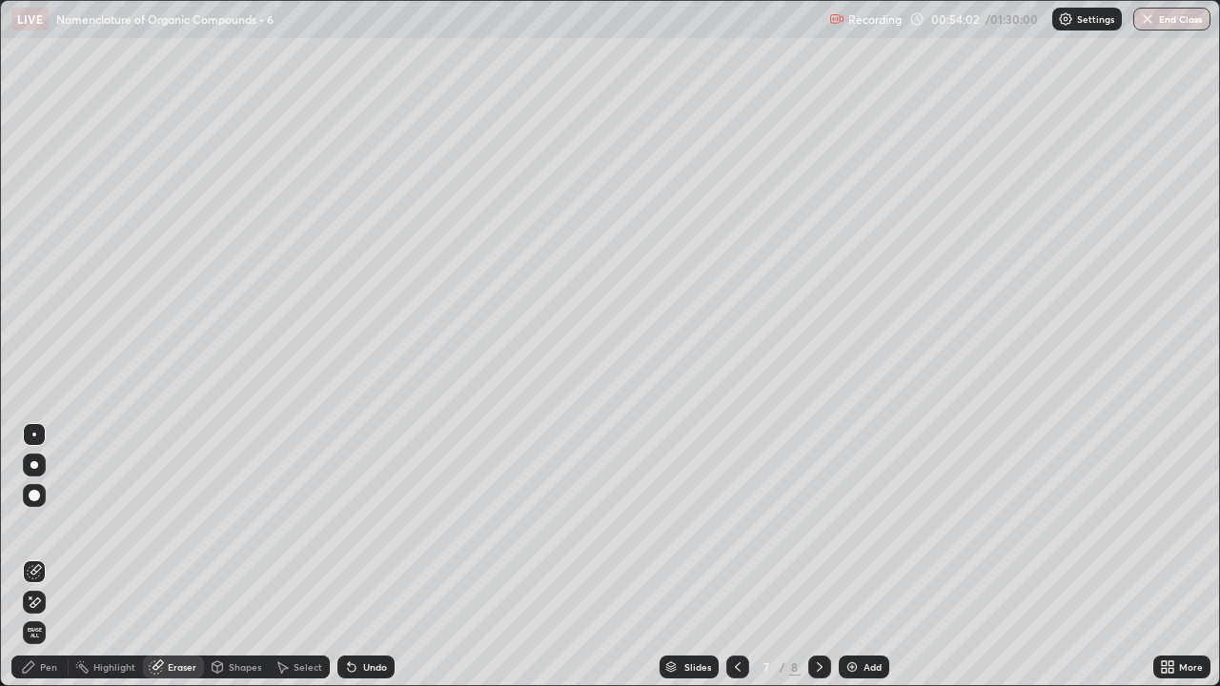
click at [48, 557] on div "Pen" at bounding box center [48, 668] width 17 height 10
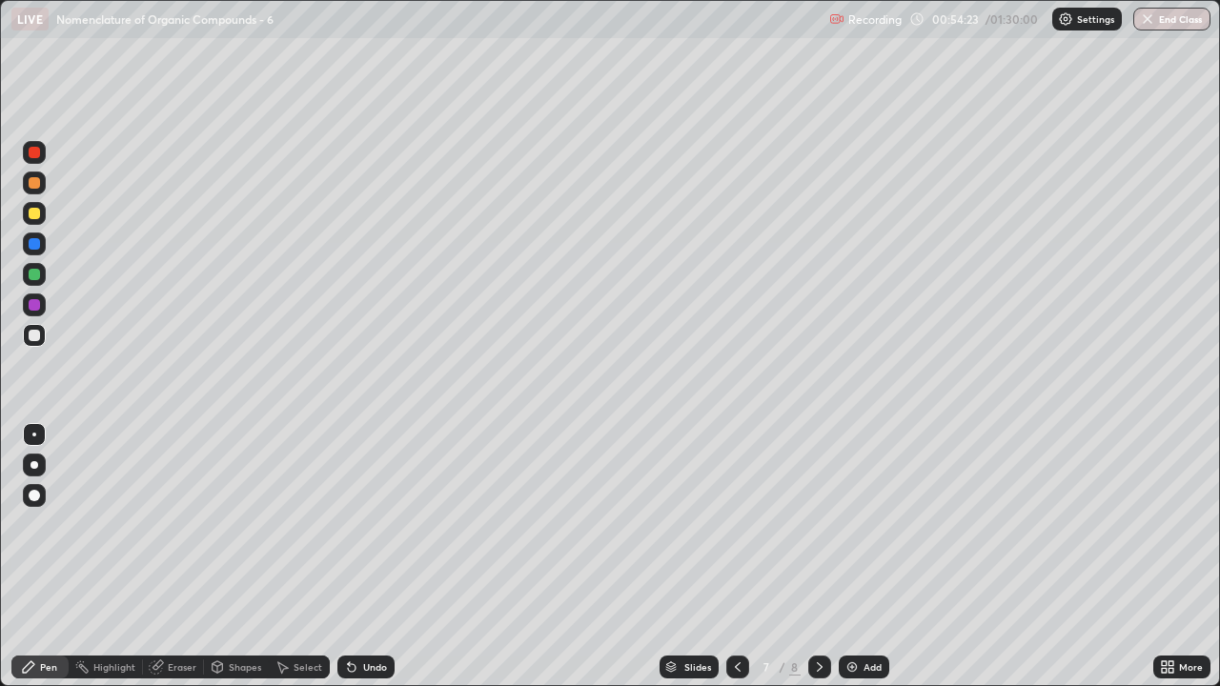
click at [176, 557] on div "Eraser" at bounding box center [182, 668] width 29 height 10
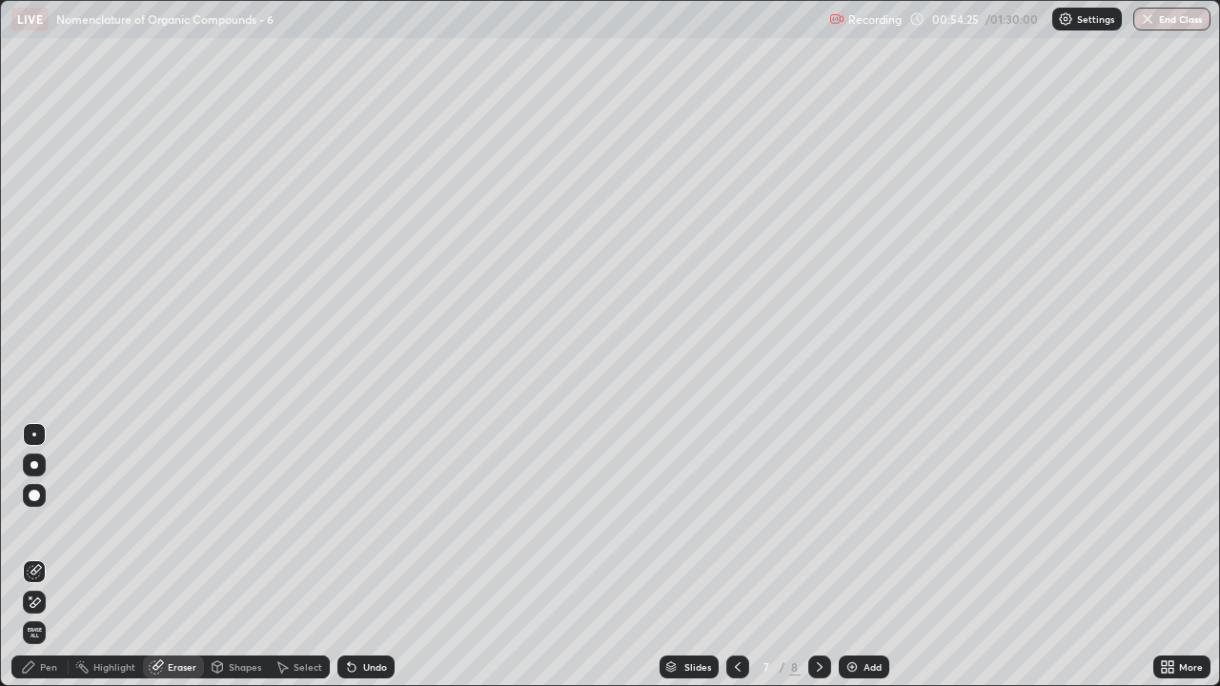
click at [47, 557] on div "Pen" at bounding box center [48, 668] width 17 height 10
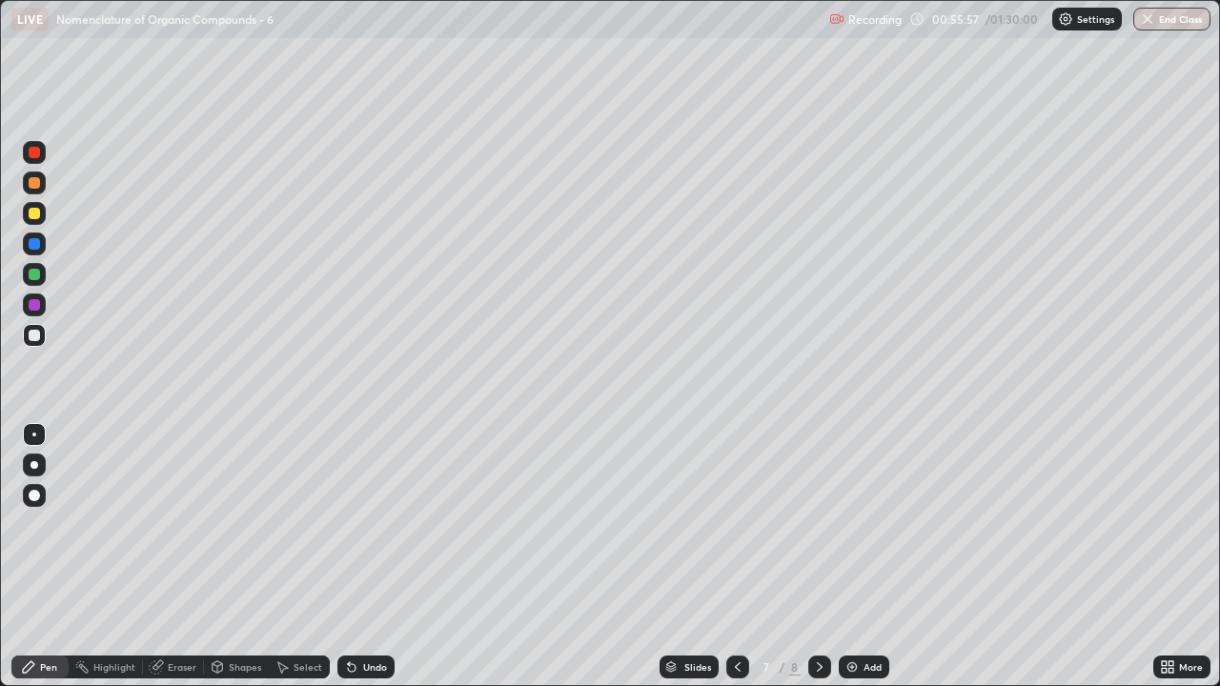
click at [187, 557] on div "Eraser" at bounding box center [173, 667] width 61 height 23
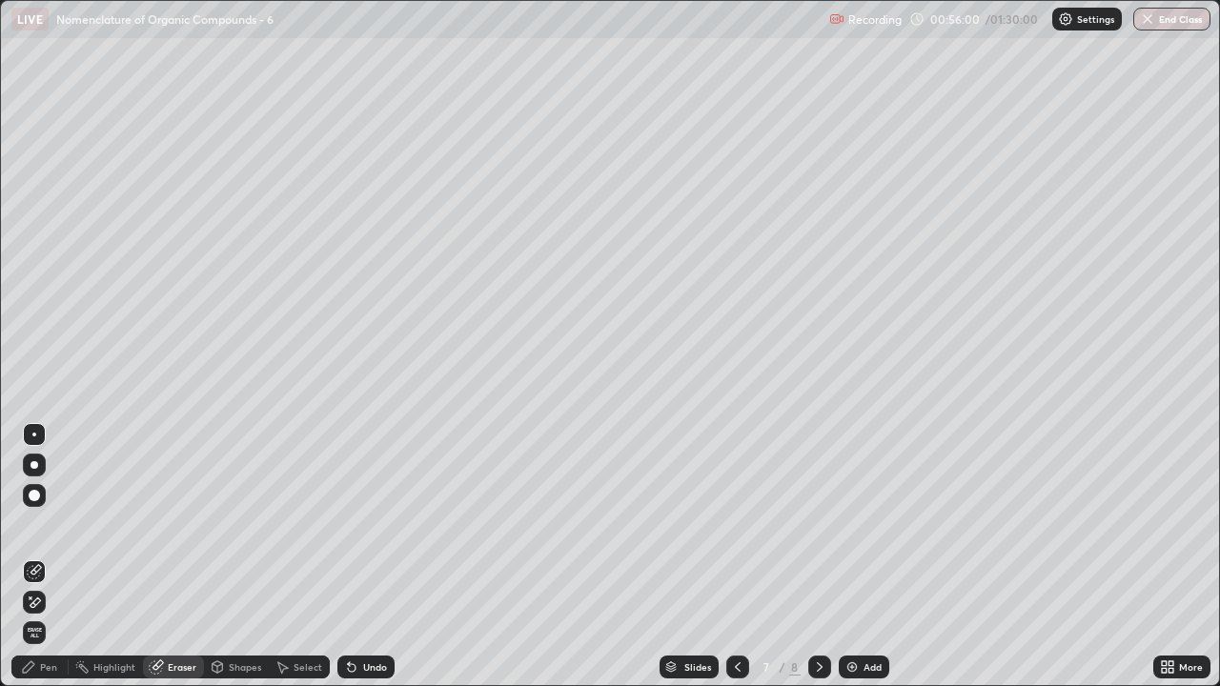
click at [48, 557] on div "Pen" at bounding box center [48, 668] width 17 height 10
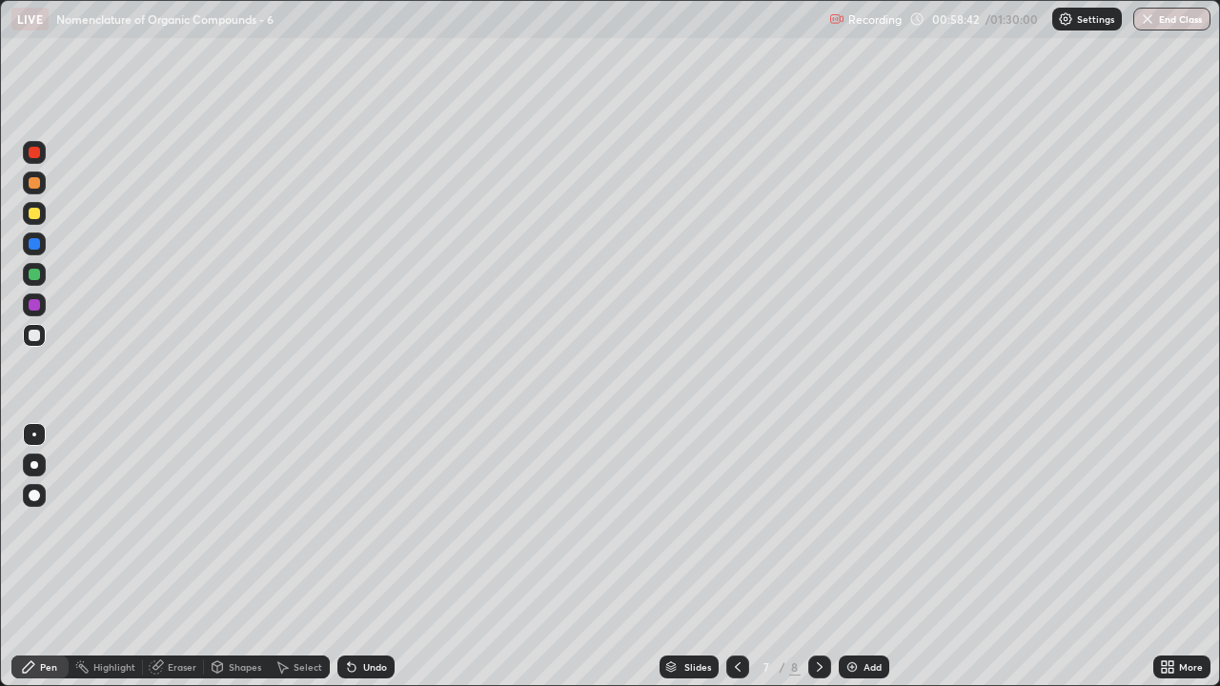
click at [185, 557] on div "Eraser" at bounding box center [182, 668] width 29 height 10
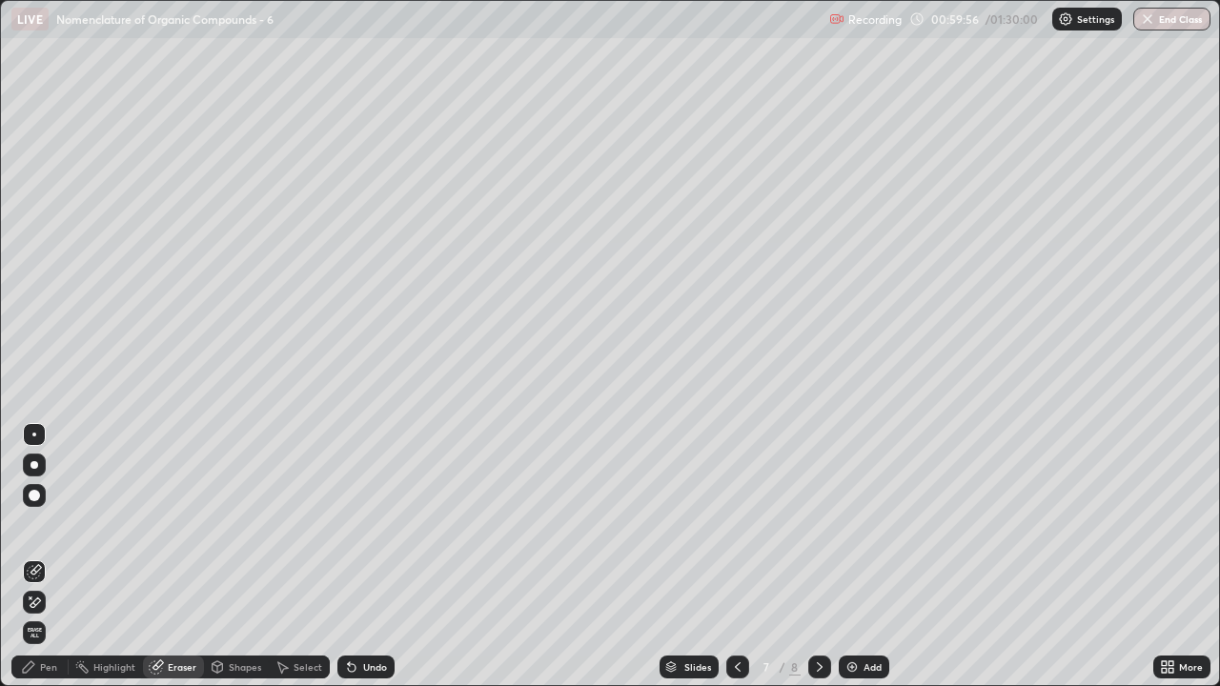
click at [47, 557] on div "Pen" at bounding box center [48, 668] width 17 height 10
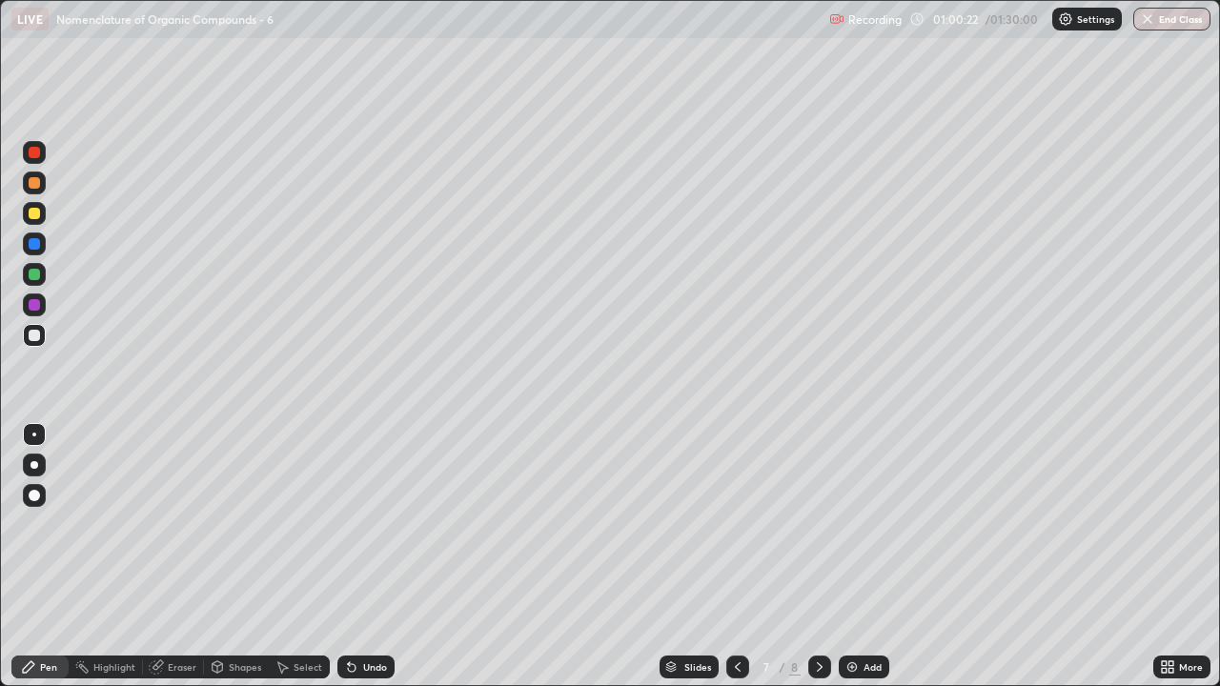
click at [174, 557] on div "Eraser" at bounding box center [182, 668] width 29 height 10
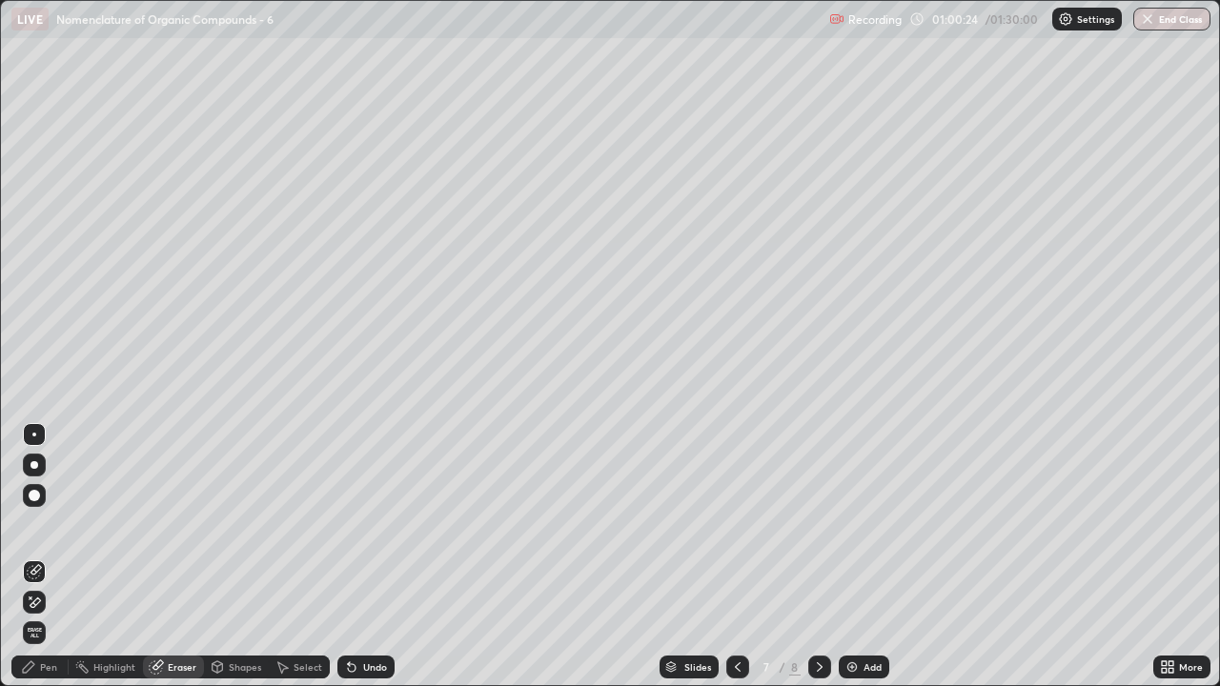
click at [48, 557] on div "Pen" at bounding box center [39, 667] width 57 height 23
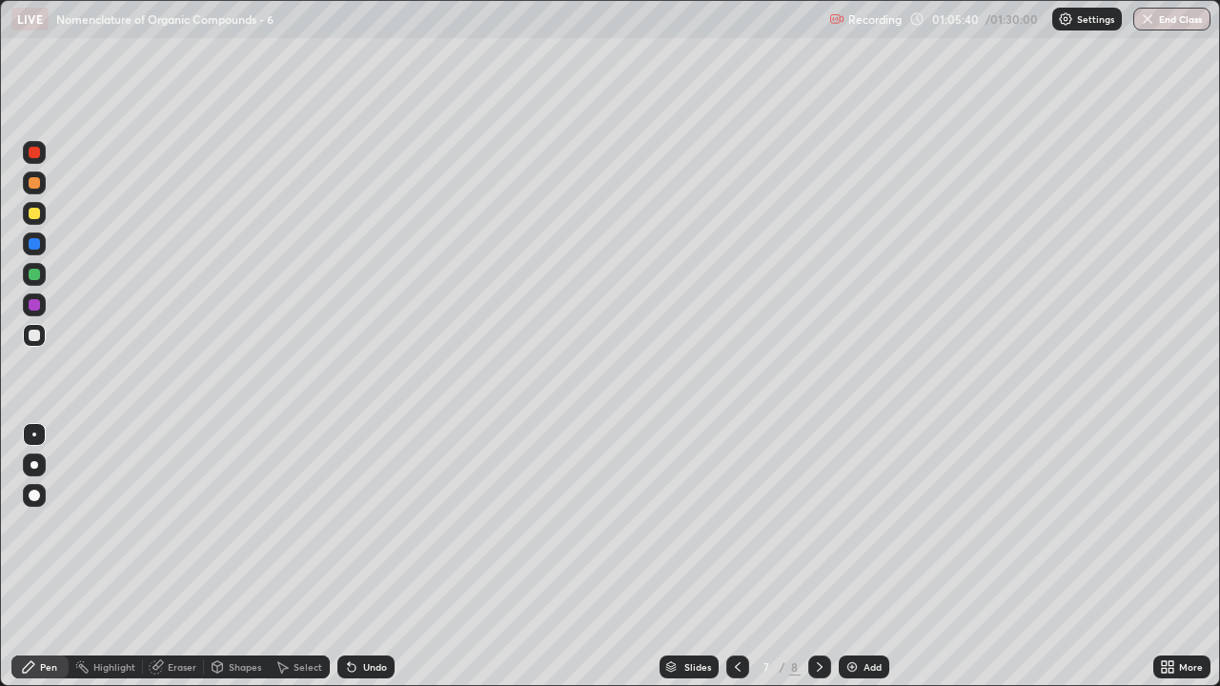
click at [738, 557] on icon at bounding box center [737, 667] width 15 height 15
click at [821, 557] on icon at bounding box center [819, 667] width 15 height 15
click at [869, 557] on div "Add" at bounding box center [864, 667] width 51 height 23
click at [185, 557] on div "Eraser" at bounding box center [182, 668] width 29 height 10
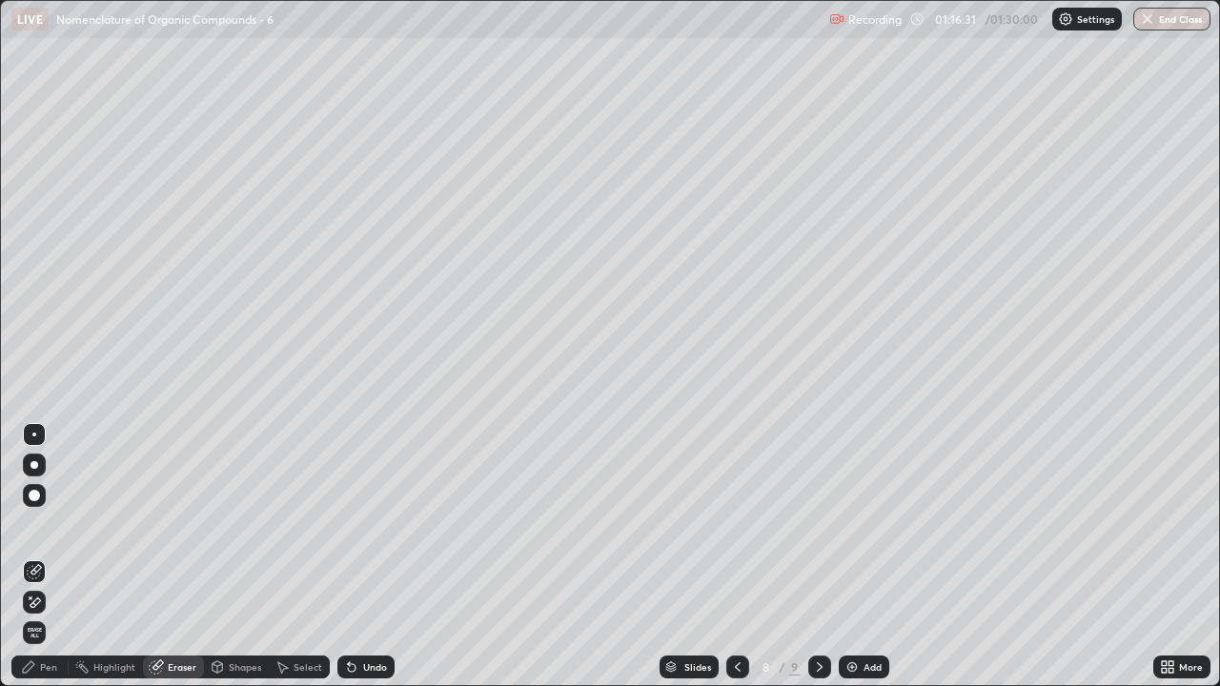
click at [45, 557] on div "Pen" at bounding box center [48, 668] width 17 height 10
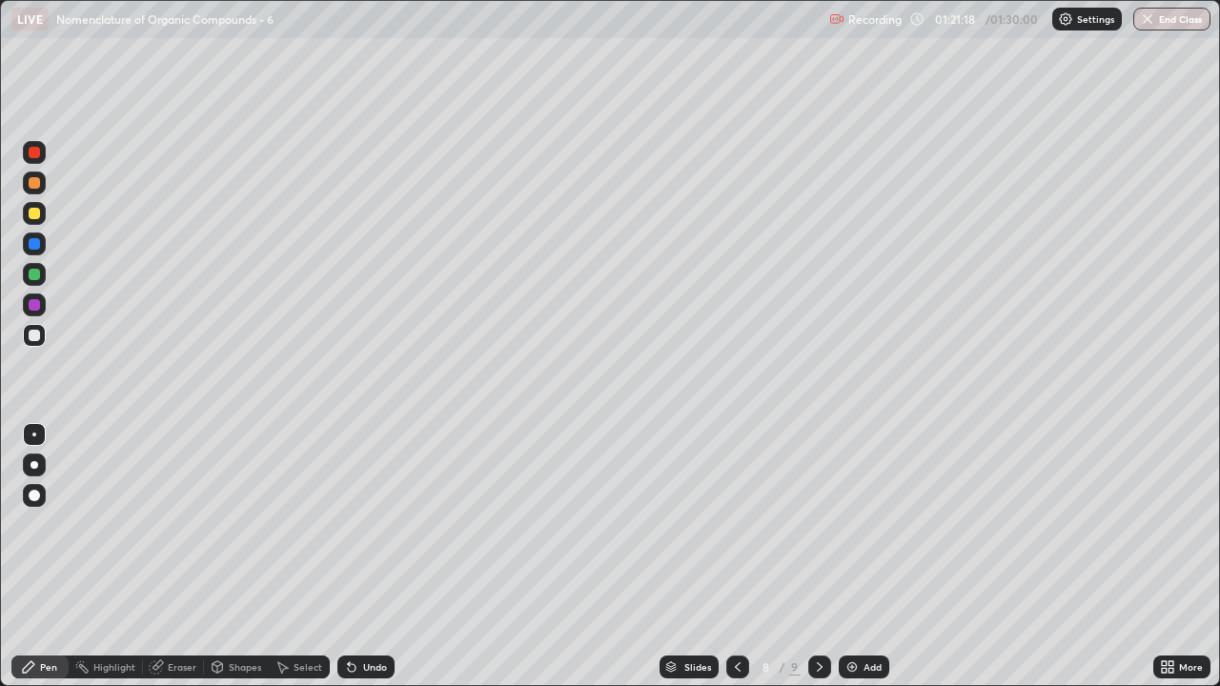
click at [864, 557] on div "Add" at bounding box center [864, 667] width 51 height 23
click at [182, 557] on div "Eraser" at bounding box center [182, 668] width 29 height 10
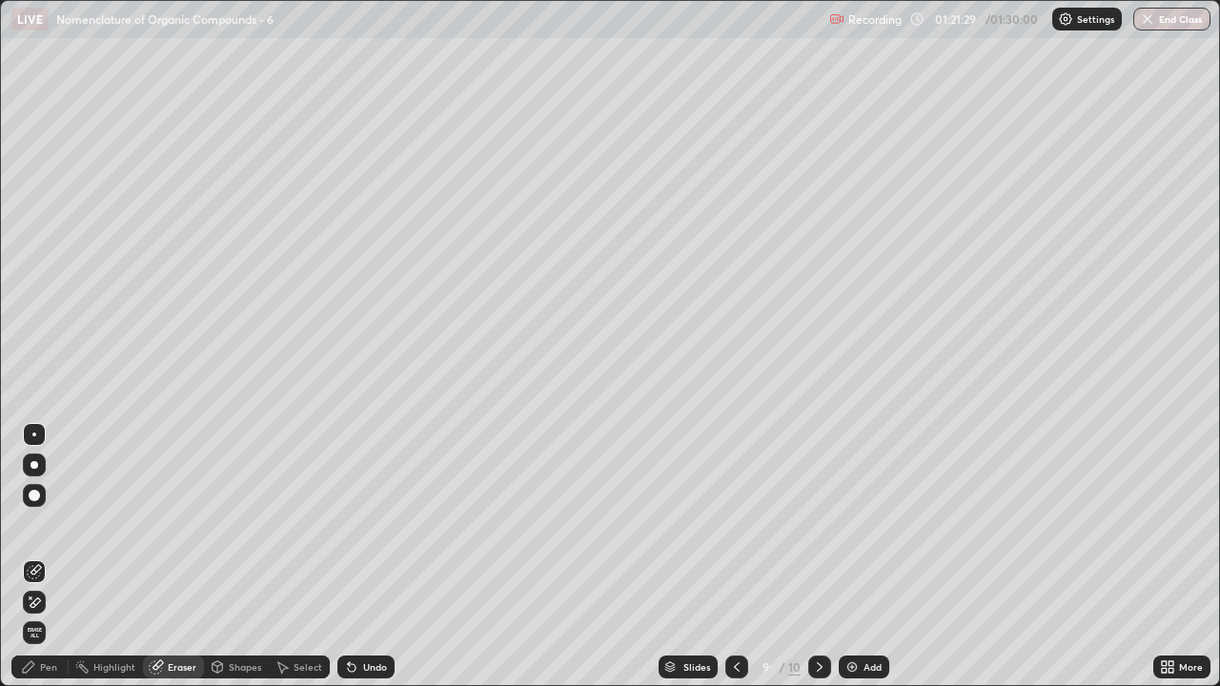
click at [60, 557] on div "Pen" at bounding box center [39, 667] width 57 height 23
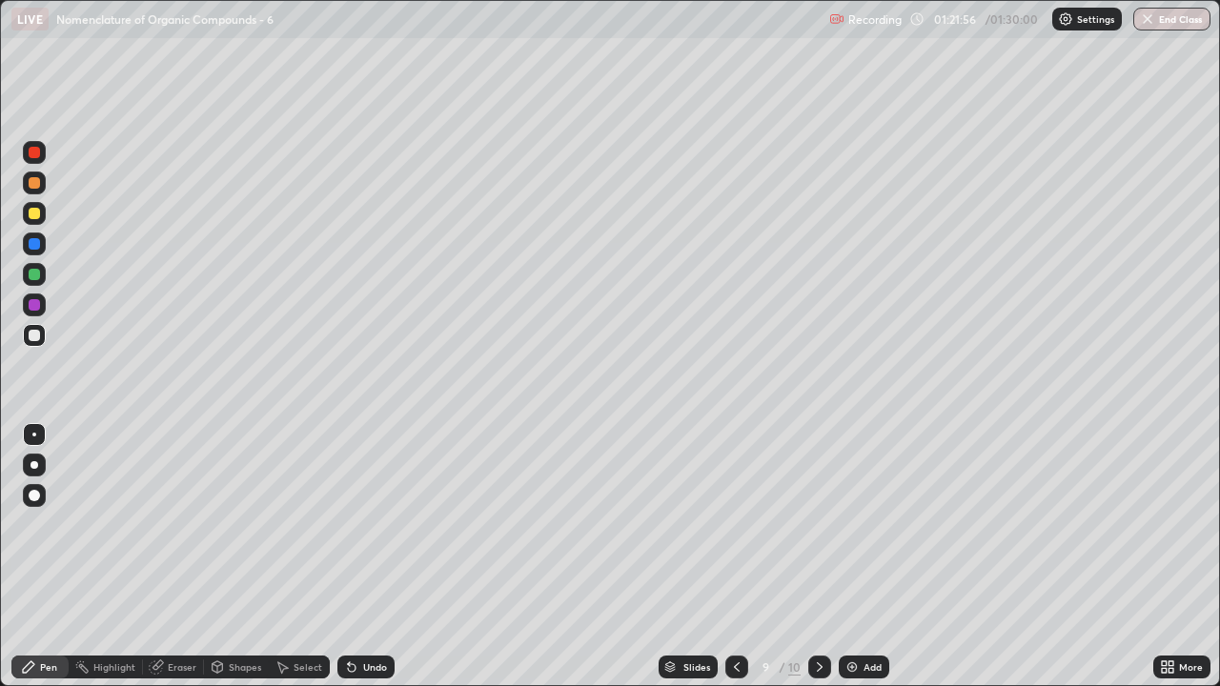
click at [193, 557] on div "Eraser" at bounding box center [182, 668] width 29 height 10
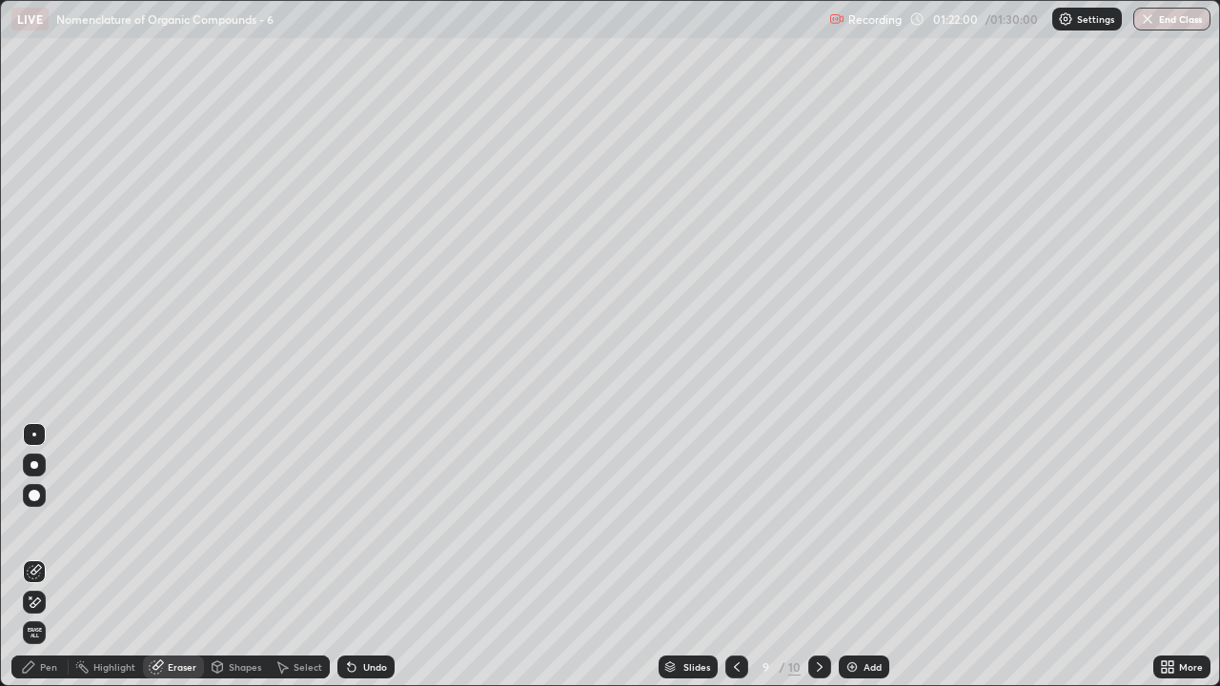
click at [51, 557] on div "Pen" at bounding box center [39, 667] width 57 height 23
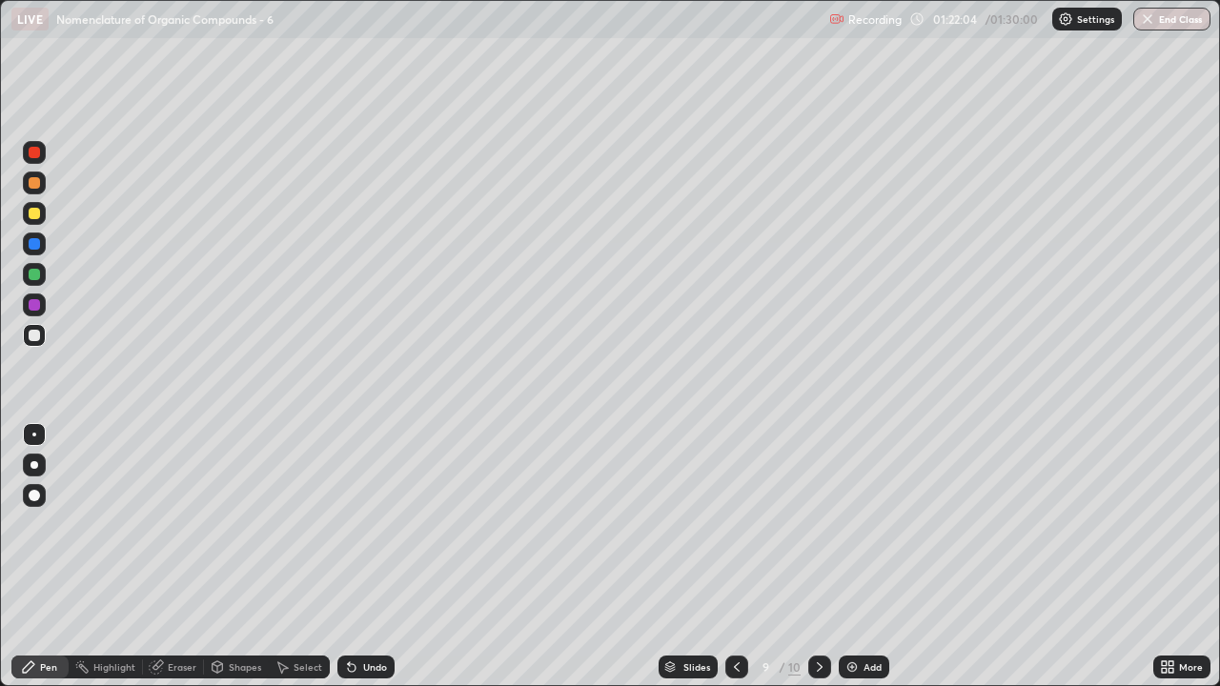
click at [733, 557] on icon at bounding box center [736, 667] width 15 height 15
click at [872, 557] on div "Add" at bounding box center [873, 668] width 18 height 10
click at [824, 557] on icon at bounding box center [819, 667] width 15 height 15
click at [1167, 17] on button "End Class" at bounding box center [1173, 19] width 75 height 23
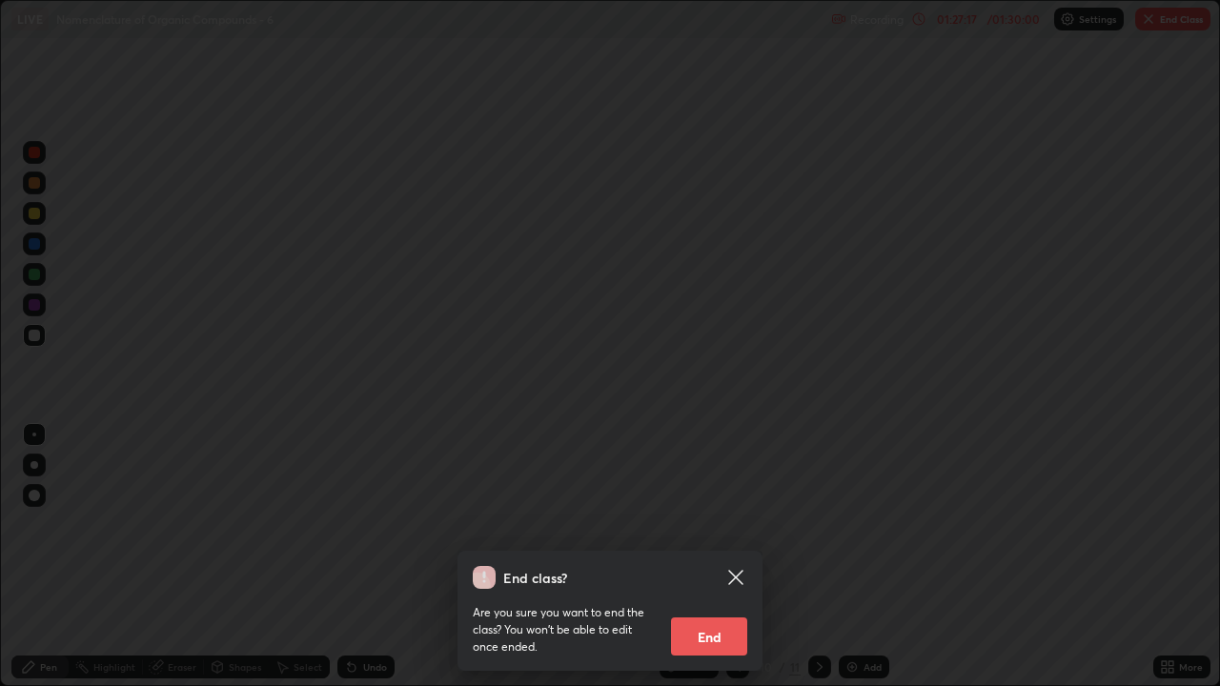
click at [707, 557] on button "End" at bounding box center [709, 637] width 76 height 38
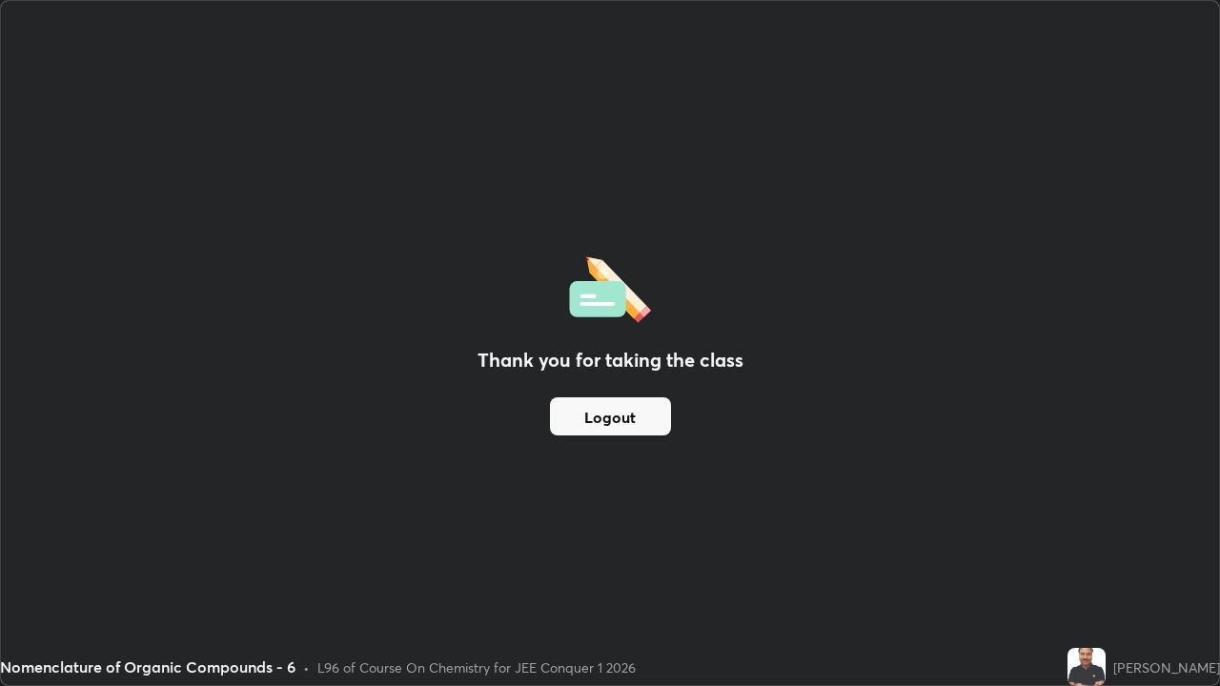
click at [603, 420] on button "Logout" at bounding box center [610, 417] width 121 height 38
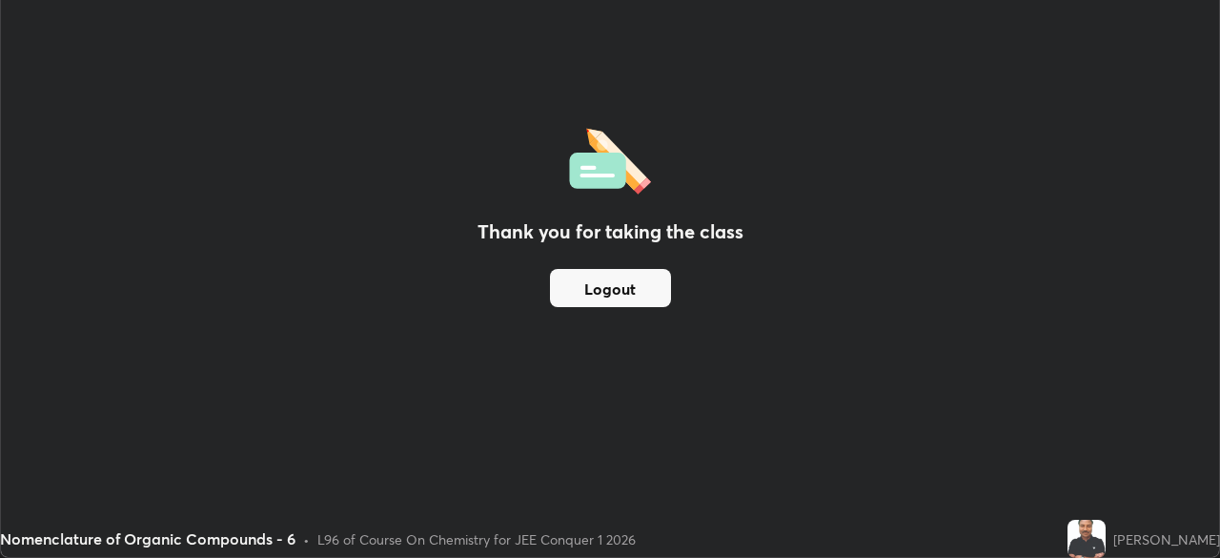
scroll to position [94788, 94125]
